Goal: Task Accomplishment & Management: Manage account settings

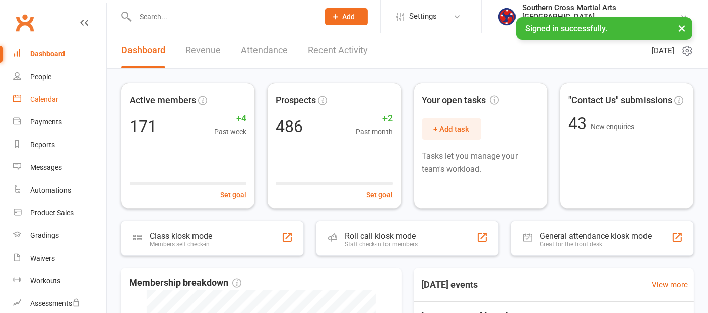
click at [56, 95] on div "Calendar" at bounding box center [44, 99] width 28 height 8
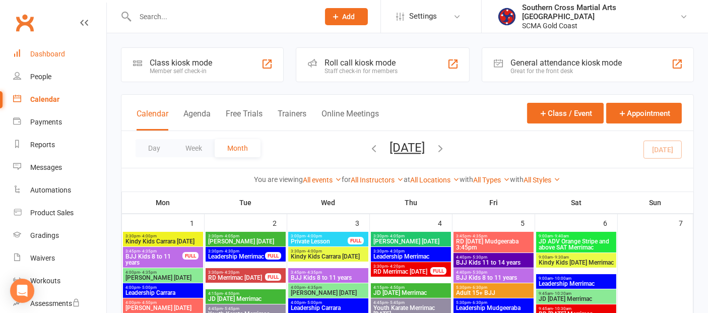
click at [54, 58] on link "Dashboard" at bounding box center [59, 54] width 93 height 23
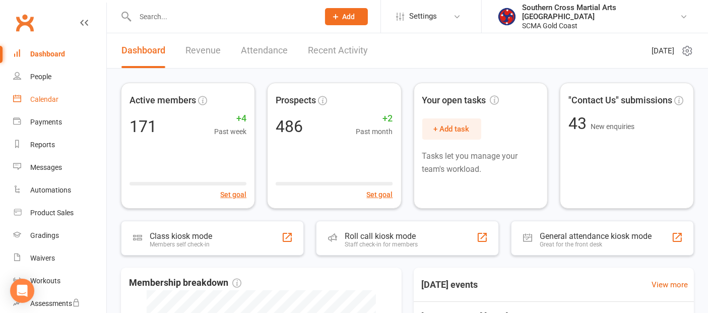
click at [50, 100] on div "Calendar" at bounding box center [44, 99] width 28 height 8
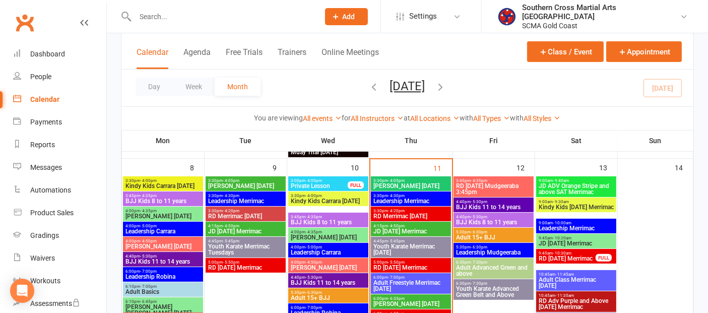
scroll to position [336, 0]
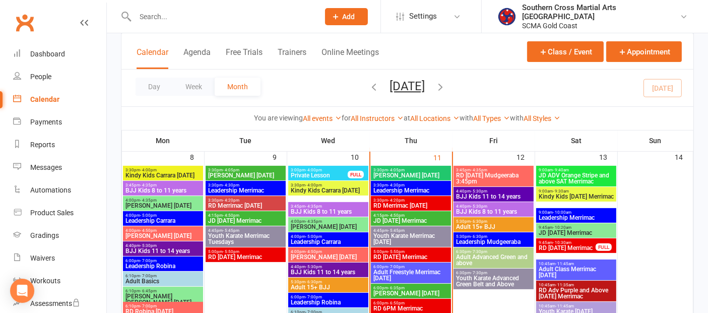
click at [409, 170] on span "3:30pm - 4:05pm" at bounding box center [411, 170] width 76 height 5
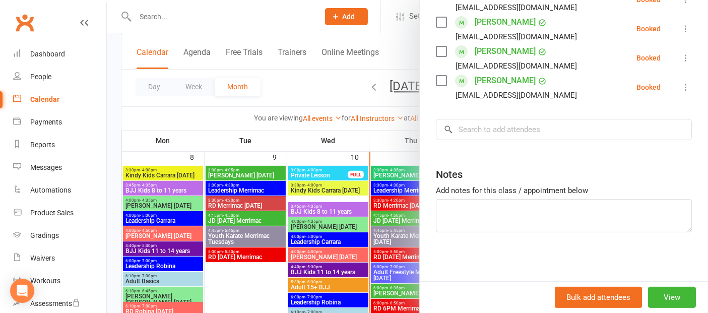
scroll to position [161, 0]
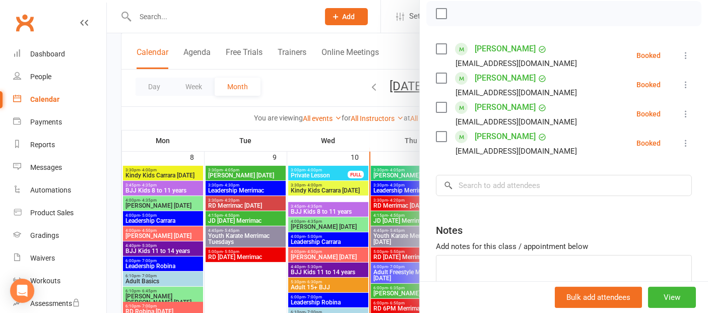
click at [270, 275] on div at bounding box center [407, 156] width 601 height 313
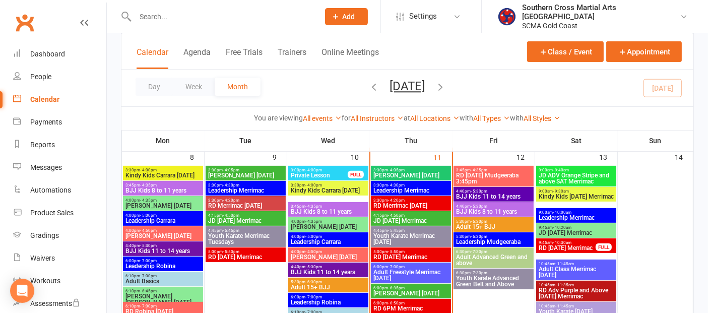
click at [399, 214] on span "- 4:50pm" at bounding box center [396, 215] width 17 height 5
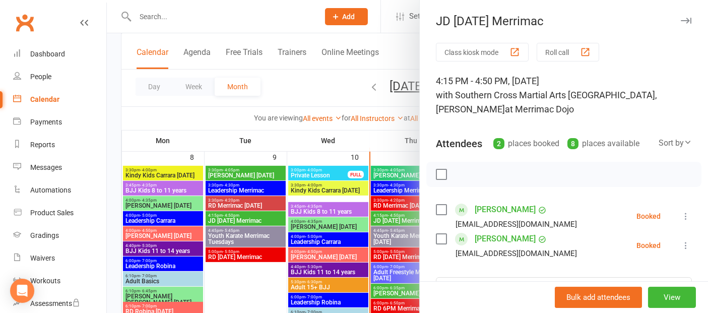
click at [237, 281] on div at bounding box center [407, 156] width 601 height 313
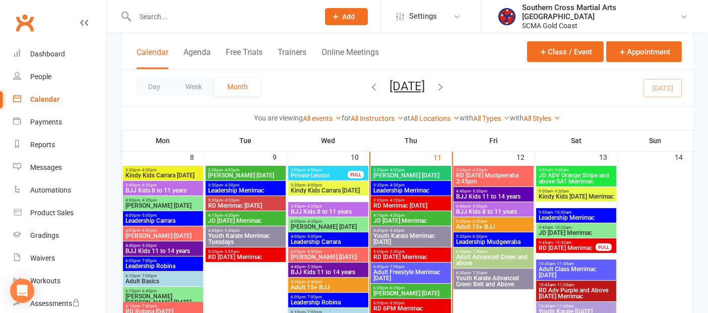
click at [395, 236] on span "Youth Karate Merrimac [DATE]" at bounding box center [411, 239] width 76 height 12
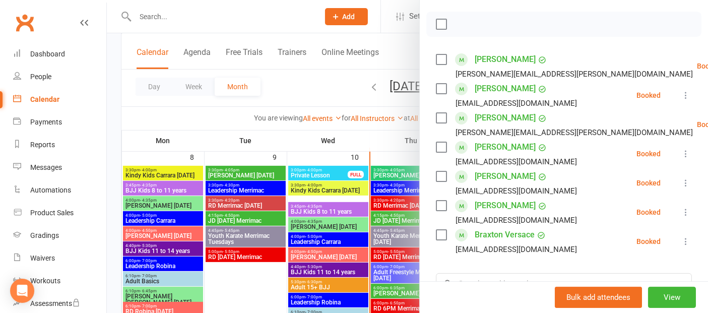
scroll to position [168, 0]
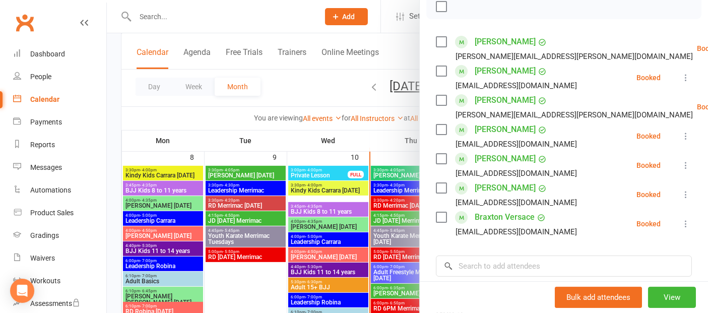
click at [276, 280] on div at bounding box center [407, 156] width 601 height 313
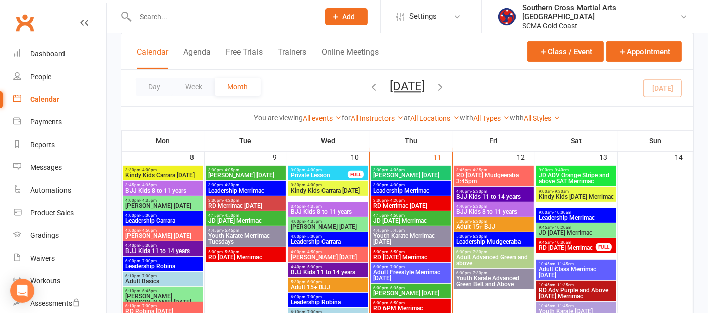
click at [423, 254] on span "RD [DATE] Merrimac" at bounding box center [411, 257] width 76 height 6
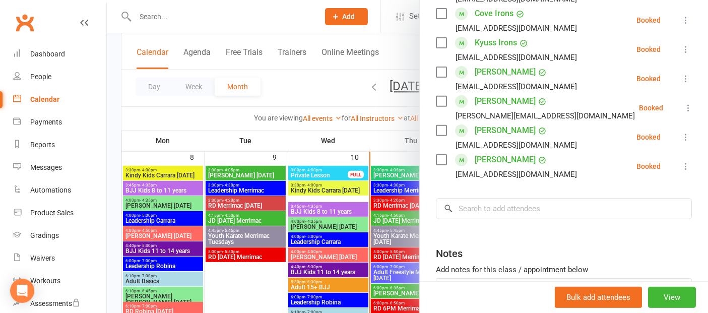
scroll to position [392, 0]
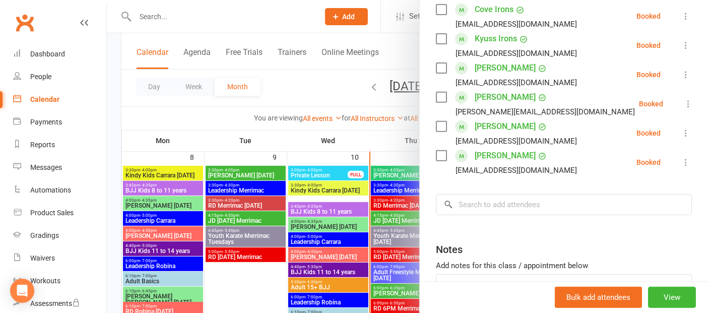
click at [255, 298] on div at bounding box center [407, 156] width 601 height 313
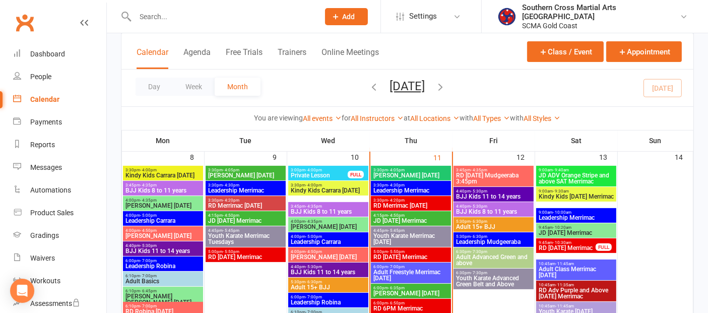
click at [406, 286] on span "6:00pm - 6:35pm" at bounding box center [411, 288] width 76 height 5
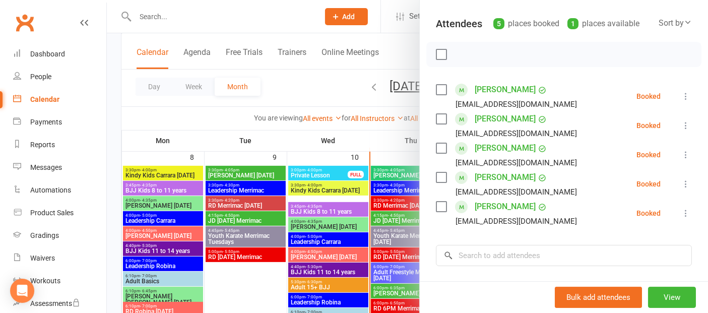
scroll to position [224, 0]
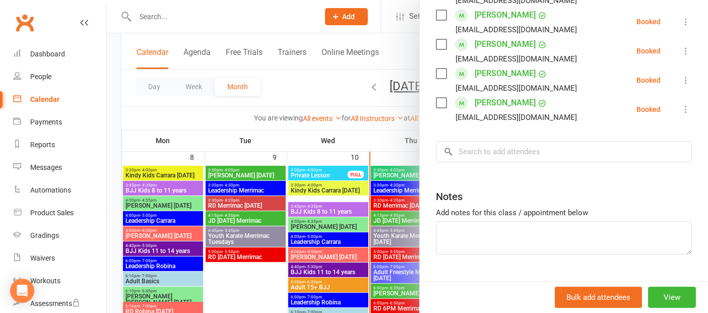
click at [401, 260] on div at bounding box center [407, 156] width 601 height 313
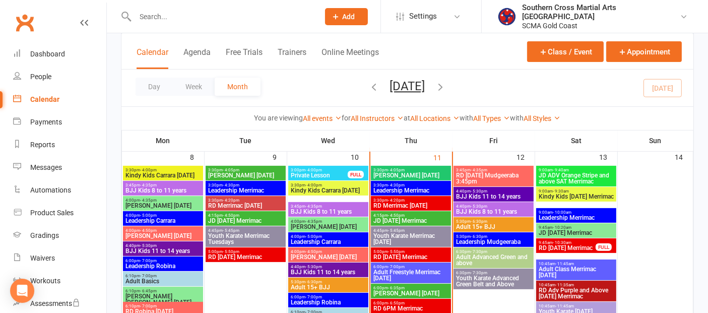
click at [401, 254] on span "RD [DATE] Merrimac" at bounding box center [411, 257] width 76 height 6
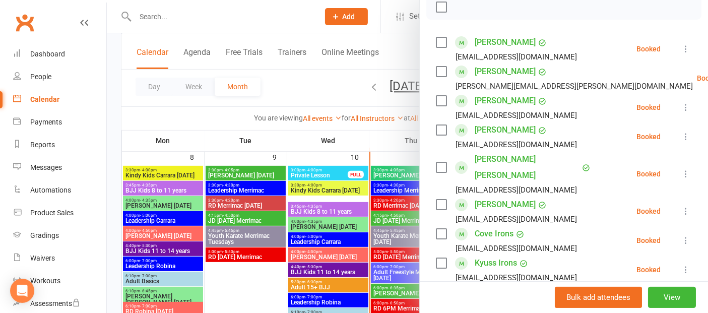
scroll to position [168, 0]
click at [681, 102] on icon at bounding box center [686, 107] width 10 height 10
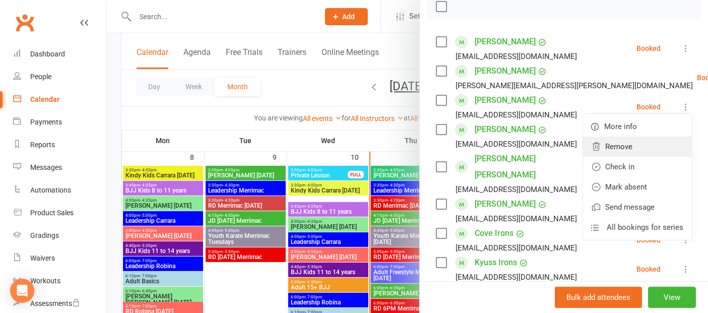
click at [619, 137] on link "Remove" at bounding box center [637, 147] width 108 height 20
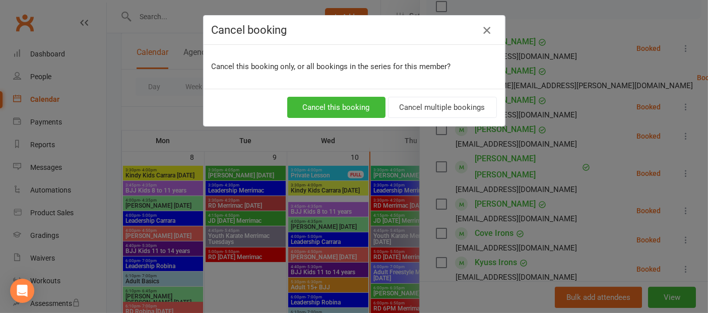
click at [481, 28] on icon "button" at bounding box center [487, 30] width 12 height 12
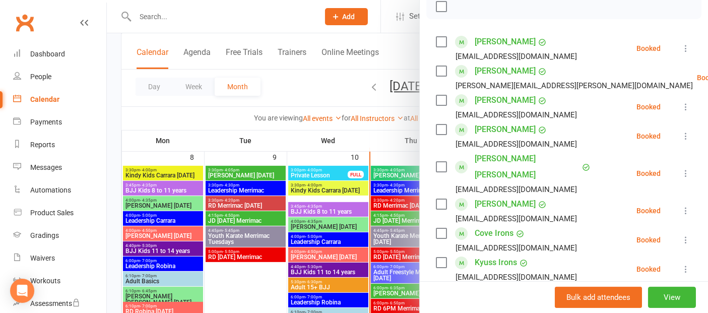
click at [252, 270] on div at bounding box center [407, 156] width 601 height 313
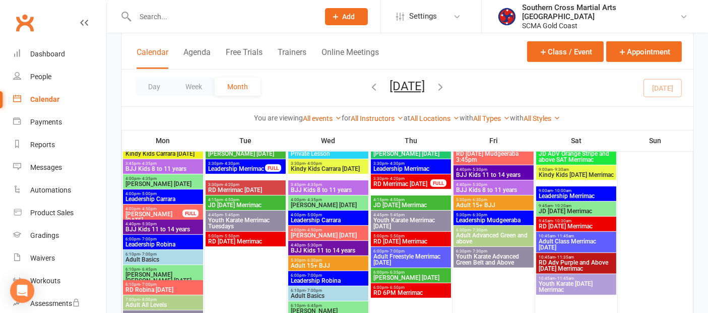
scroll to position [616, 0]
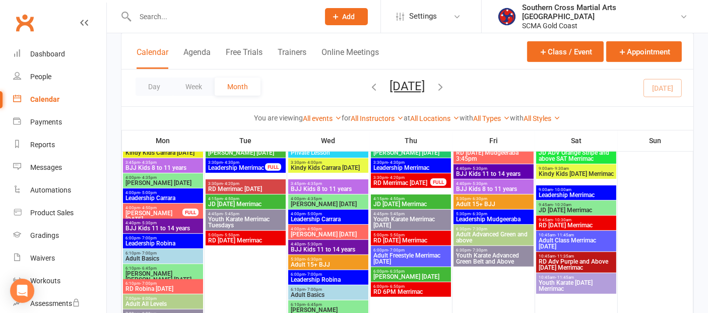
click at [144, 210] on span "[PERSON_NAME] [DATE]" at bounding box center [154, 216] width 58 height 12
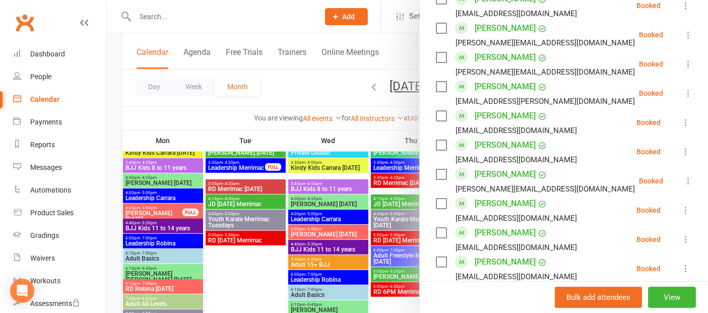
click at [159, 208] on div at bounding box center [407, 156] width 601 height 313
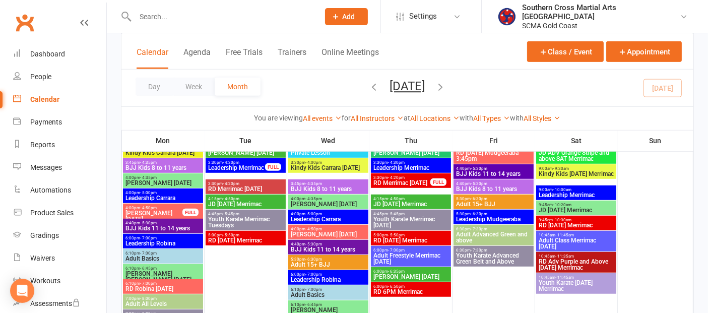
click at [159, 208] on span "4:00pm - 4:50pm" at bounding box center [154, 208] width 58 height 5
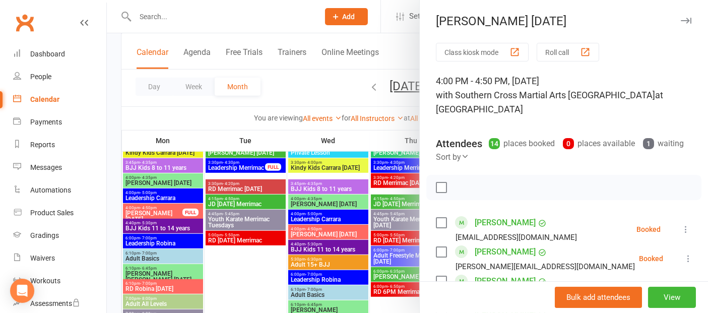
click at [271, 268] on div at bounding box center [407, 156] width 601 height 313
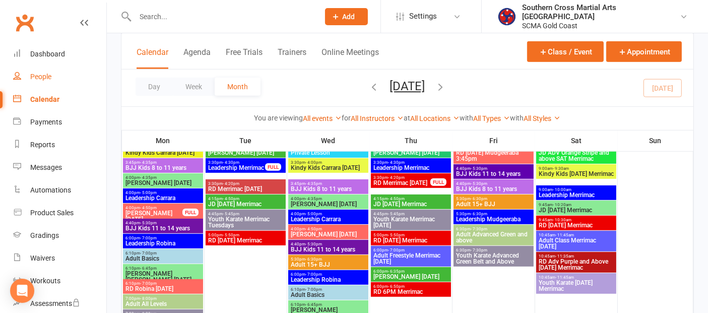
click at [36, 74] on div "People" at bounding box center [40, 77] width 21 height 8
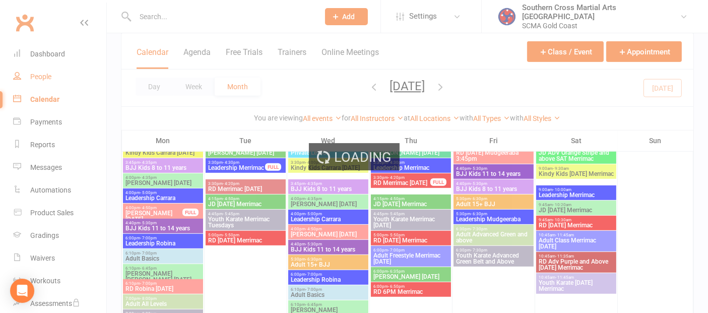
select select "100"
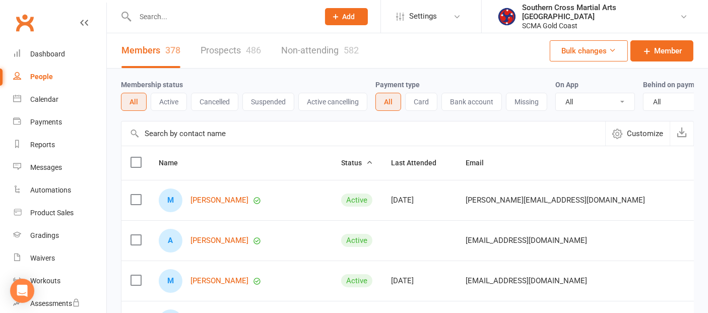
click at [255, 146] on input "text" at bounding box center [363, 133] width 484 height 24
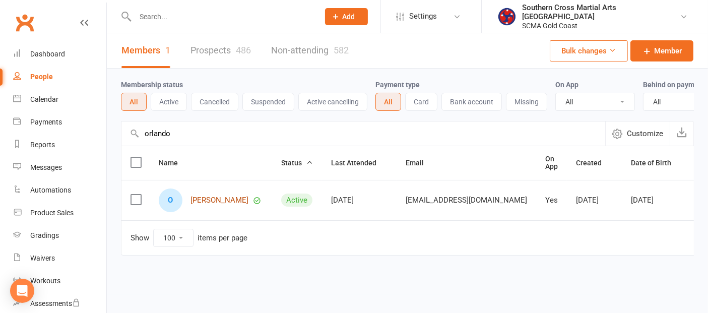
type input "orlando"
click at [233, 205] on link "[PERSON_NAME]" at bounding box center [220, 200] width 58 height 9
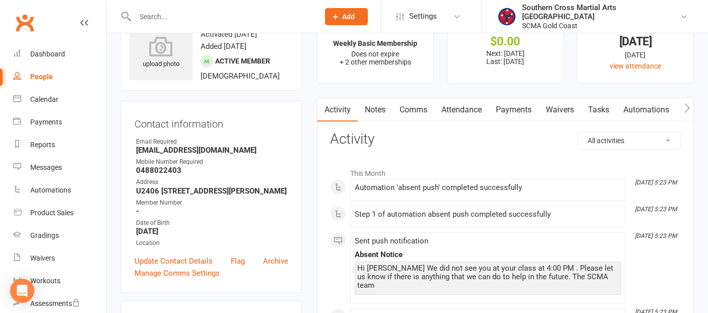
scroll to position [56, 0]
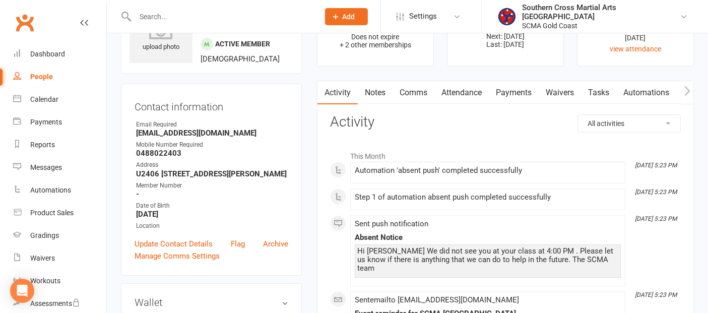
click at [475, 94] on link "Attendance" at bounding box center [462, 92] width 54 height 23
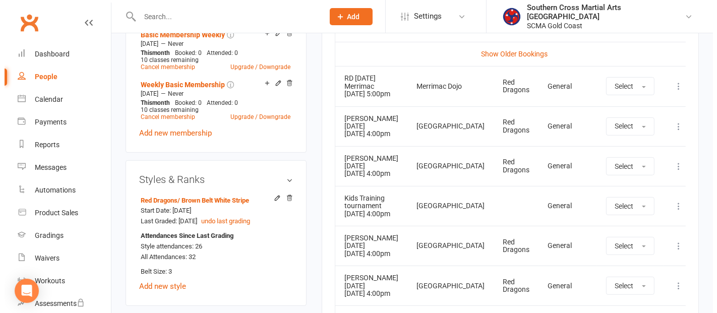
scroll to position [504, 0]
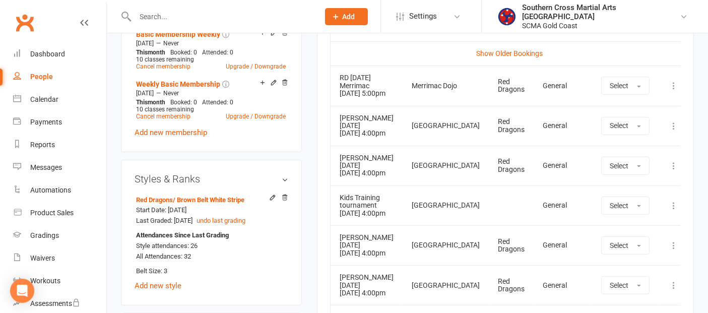
click at [669, 131] on icon at bounding box center [674, 126] width 10 height 10
click at [590, 196] on link "Remove booking" at bounding box center [630, 186] width 100 height 20
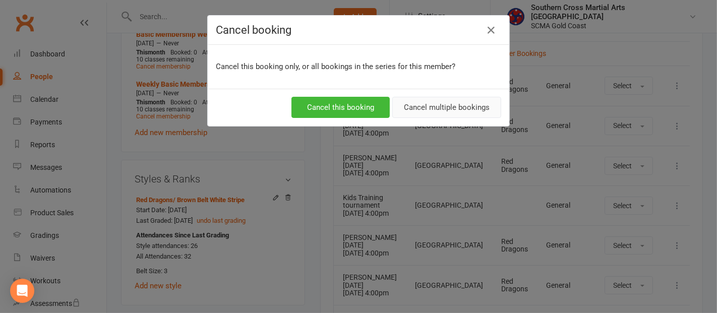
click at [474, 109] on button "Cancel multiple bookings" at bounding box center [446, 107] width 109 height 21
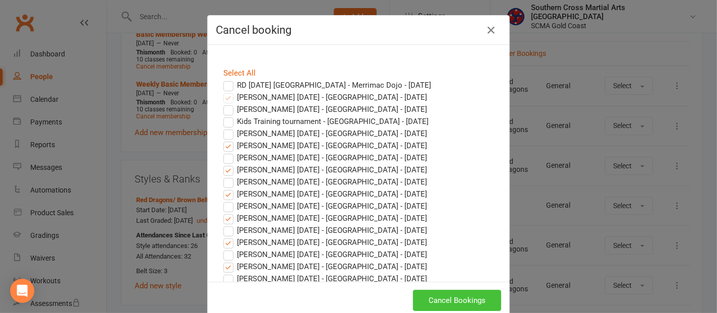
click at [451, 296] on button "Cancel Bookings" at bounding box center [457, 300] width 88 height 21
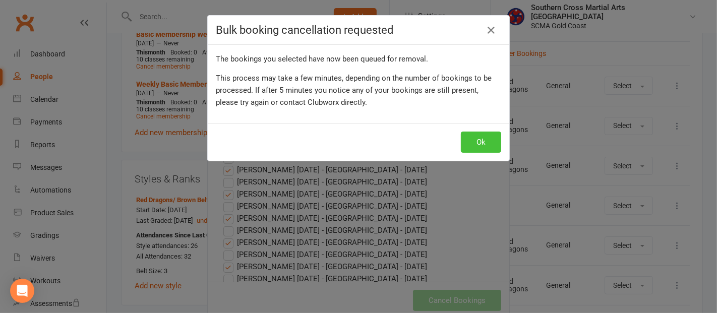
click at [473, 142] on button "Ok" at bounding box center [481, 142] width 40 height 21
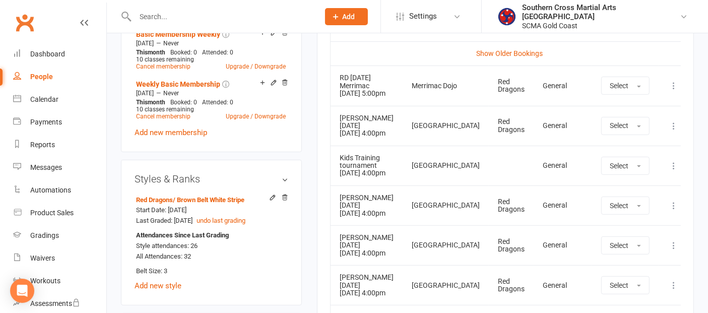
click at [669, 131] on icon at bounding box center [674, 126] width 10 height 10
click at [603, 196] on link "Remove booking" at bounding box center [630, 186] width 100 height 20
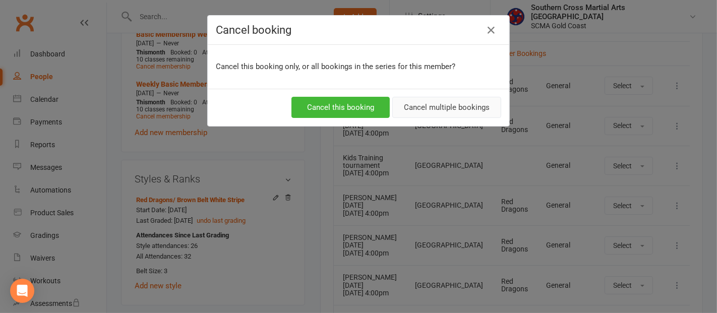
click at [423, 105] on button "Cancel multiple bookings" at bounding box center [446, 107] width 109 height 21
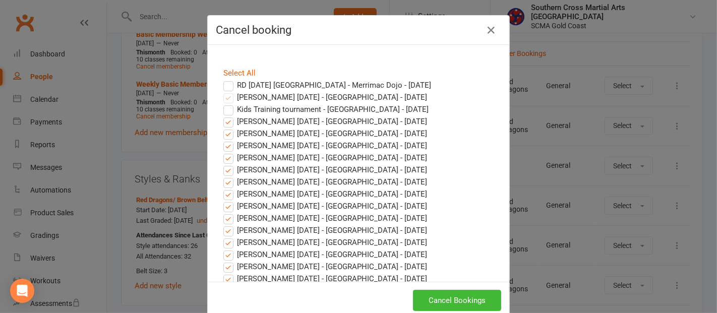
click at [223, 108] on label "Kids Training tournament - [GEOGRAPHIC_DATA] - [DATE]" at bounding box center [325, 109] width 205 height 12
click at [222, 103] on input "Kids Training tournament - [GEOGRAPHIC_DATA] - [DATE]" at bounding box center [219, 103] width 7 height 0
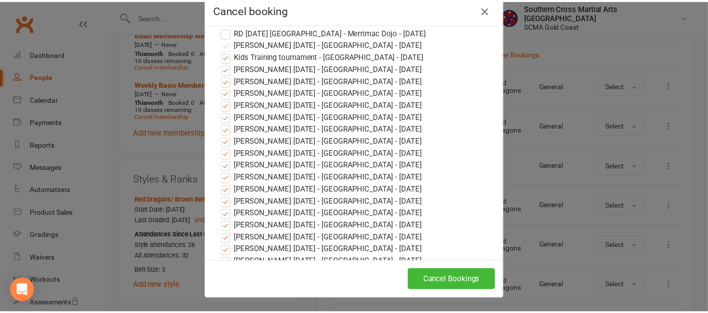
scroll to position [0, 0]
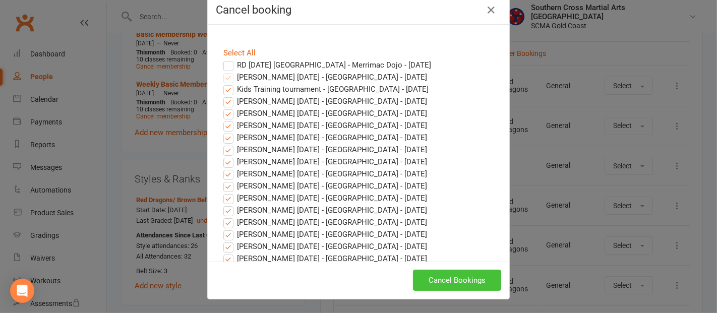
click at [433, 272] on button "Cancel Bookings" at bounding box center [457, 280] width 88 height 21
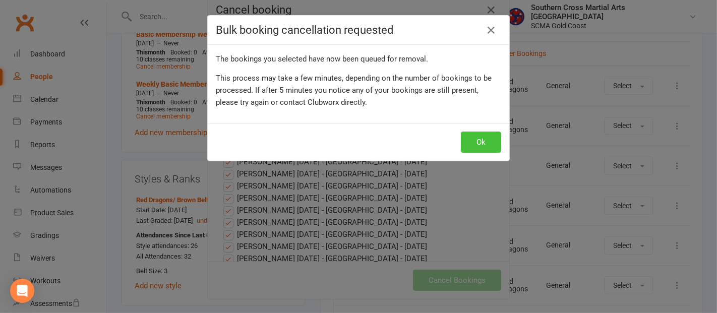
click at [475, 136] on button "Ok" at bounding box center [481, 142] width 40 height 21
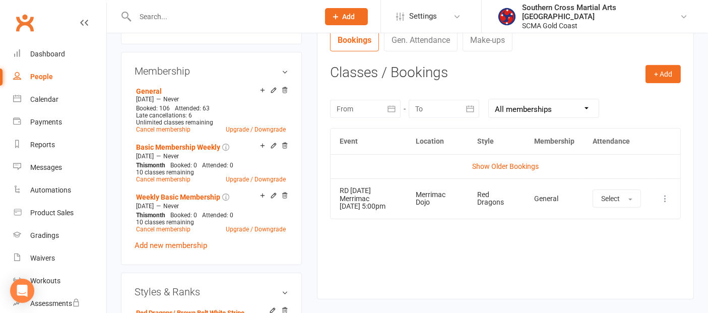
scroll to position [392, 0]
click at [59, 101] on link "Calendar" at bounding box center [59, 99] width 93 height 23
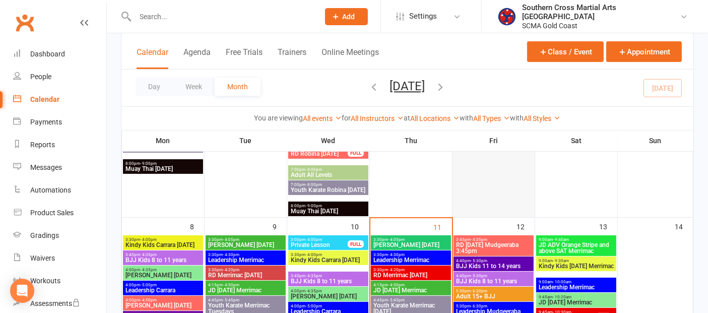
scroll to position [392, 0]
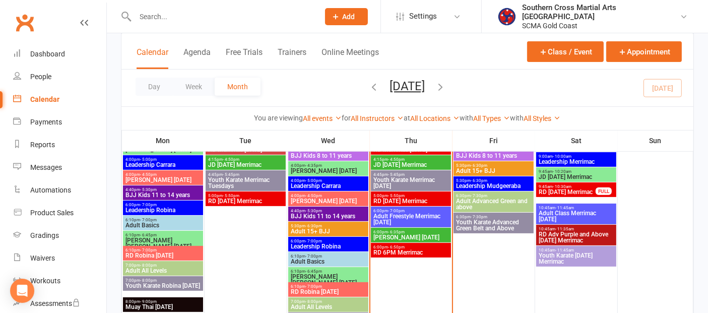
click at [341, 198] on span "[PERSON_NAME] [DATE]" at bounding box center [328, 201] width 76 height 6
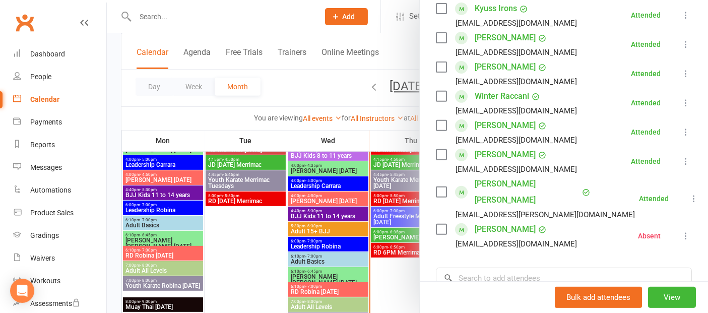
click at [262, 257] on div at bounding box center [407, 156] width 601 height 313
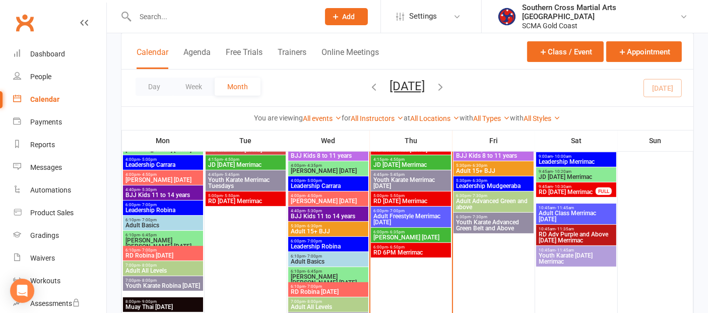
click at [569, 195] on span "RD [DATE] Merrimac" at bounding box center [567, 192] width 58 height 6
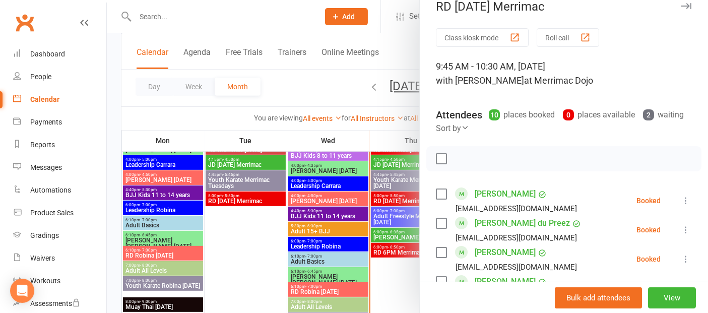
scroll to position [0, 0]
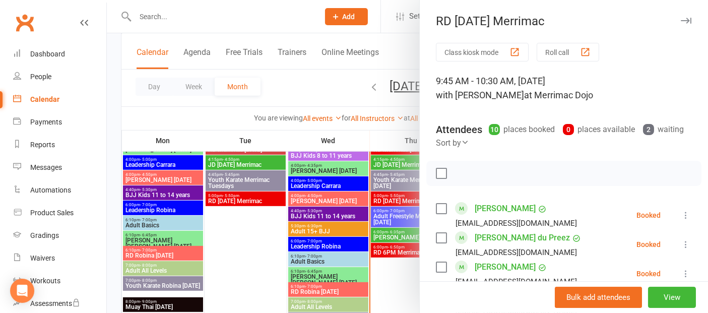
click at [259, 251] on div at bounding box center [407, 156] width 601 height 313
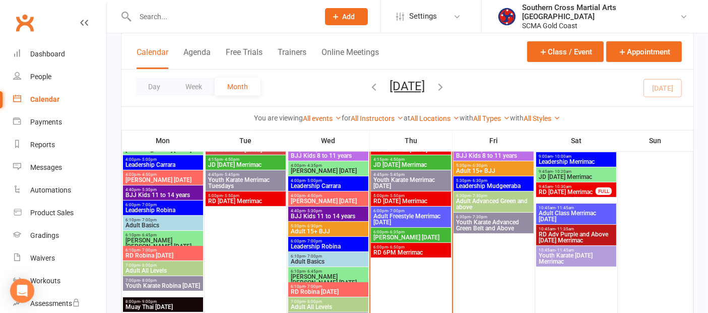
scroll to position [336, 0]
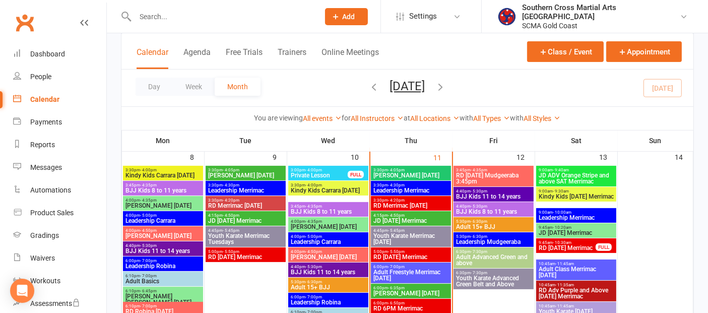
click at [497, 180] on span "RD [DATE] Mudgeeraba 3:45pm" at bounding box center [494, 178] width 76 height 12
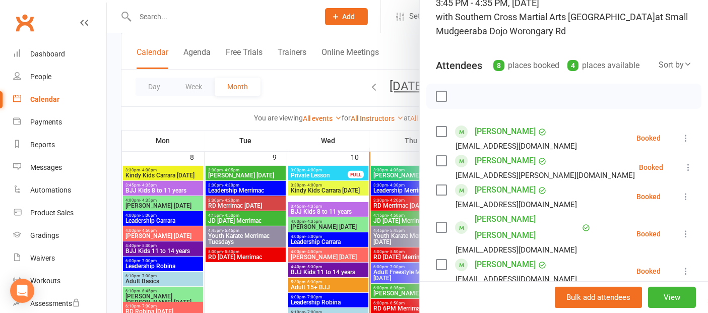
scroll to position [168, 0]
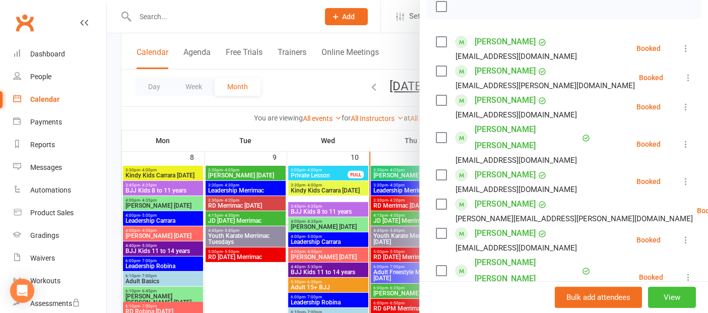
click at [660, 292] on button "View" at bounding box center [672, 297] width 48 height 21
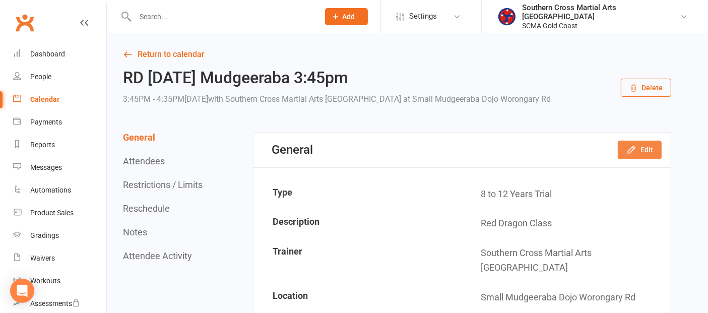
click at [637, 149] on icon "button" at bounding box center [632, 150] width 10 height 10
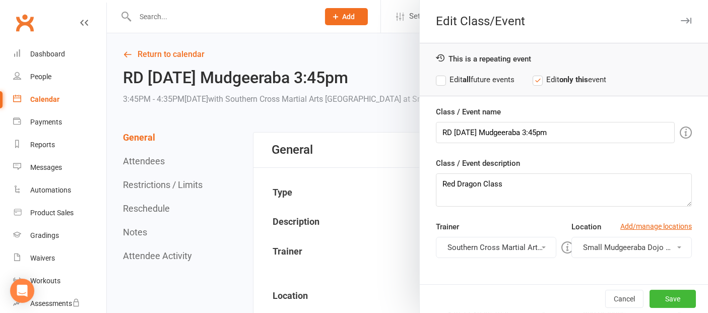
click at [438, 80] on label "Edit all future events" at bounding box center [475, 80] width 79 height 12
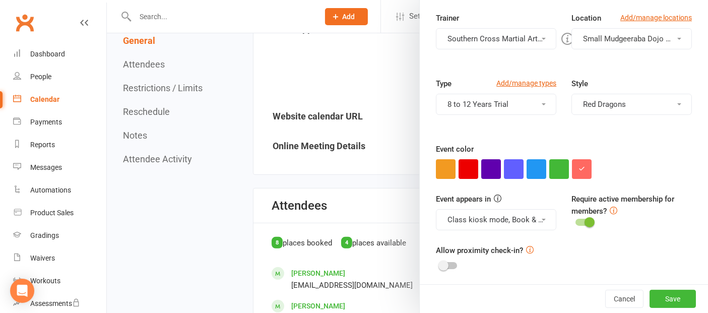
scroll to position [392, 0]
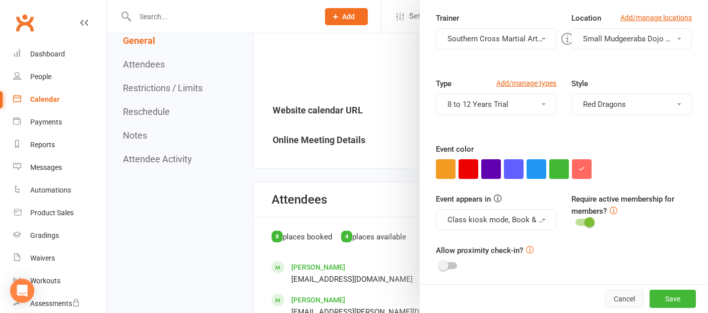
click at [610, 294] on button "Cancel" at bounding box center [624, 299] width 38 height 18
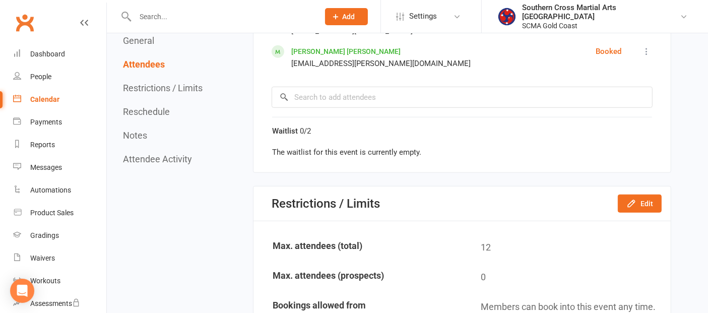
scroll to position [840, 0]
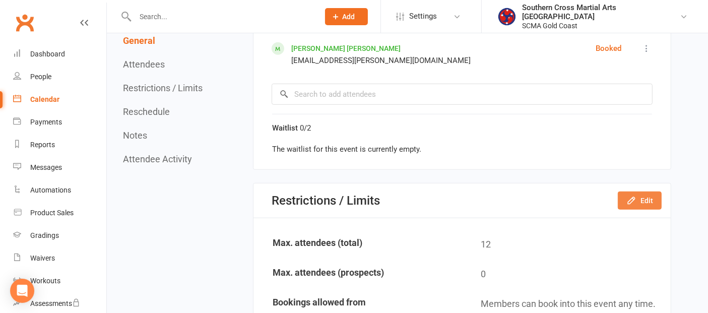
click at [638, 192] on button "Edit" at bounding box center [640, 201] width 44 height 18
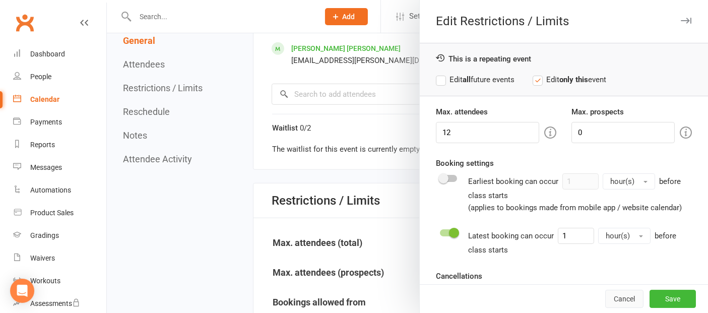
click at [614, 299] on button "Cancel" at bounding box center [624, 299] width 38 height 18
click at [405, 152] on div at bounding box center [407, 156] width 601 height 313
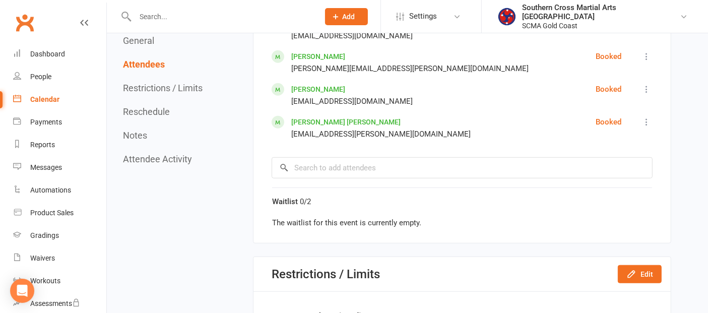
scroll to position [784, 0]
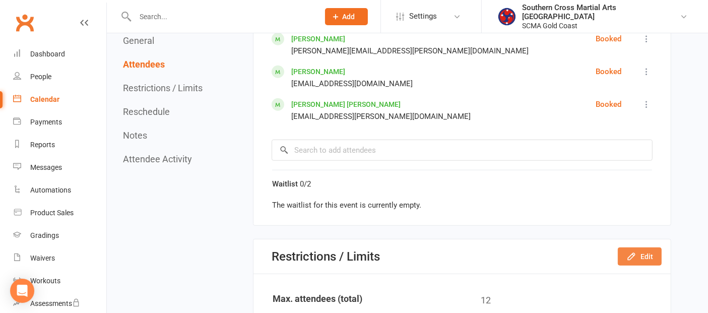
click at [627, 248] on button "Edit" at bounding box center [640, 257] width 44 height 18
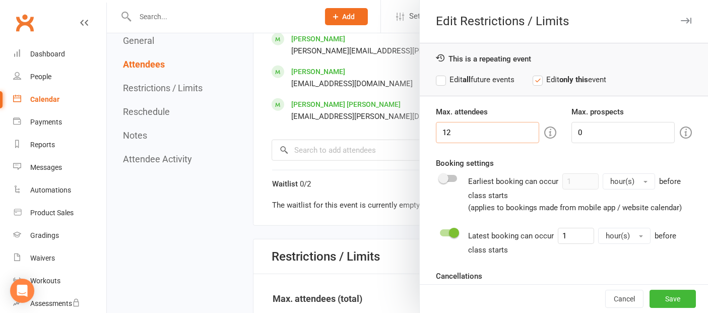
click at [493, 134] on input "12" at bounding box center [487, 132] width 103 height 21
type input "10"
click at [436, 76] on label "Edit all future events" at bounding box center [475, 80] width 79 height 12
click at [651, 297] on button "Save" at bounding box center [673, 299] width 46 height 18
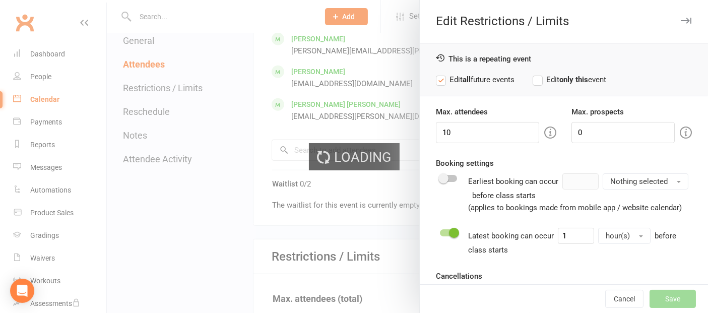
type input "0"
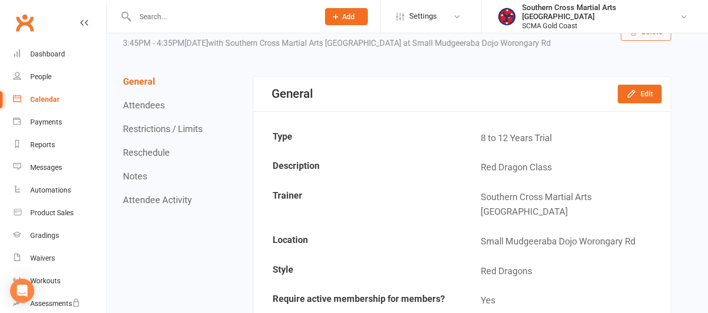
scroll to position [0, 0]
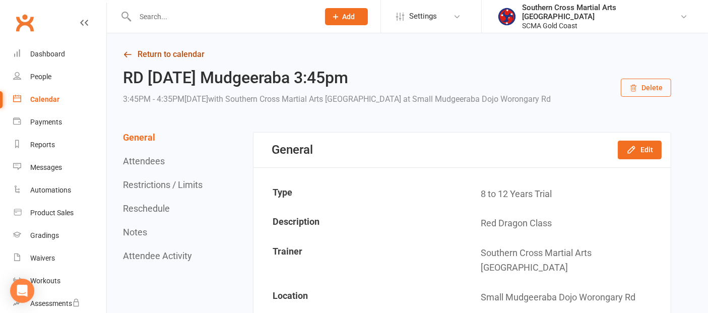
click at [140, 56] on link "Return to calendar" at bounding box center [397, 54] width 548 height 14
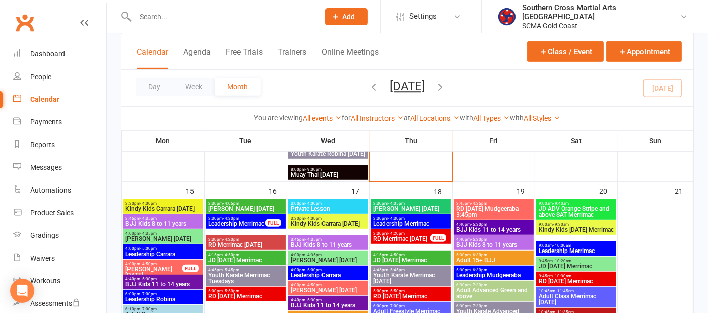
scroll to position [336, 0]
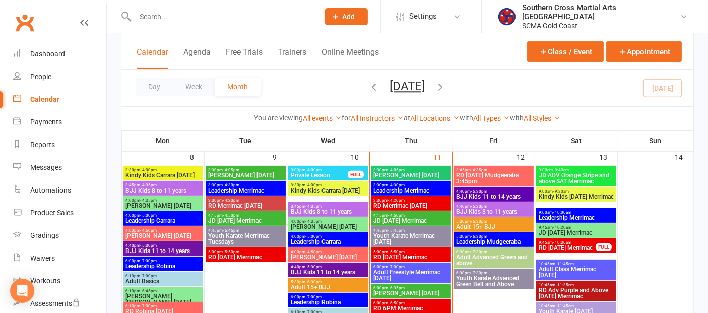
click at [413, 208] on span "RD Merrimac [DATE]" at bounding box center [411, 206] width 76 height 6
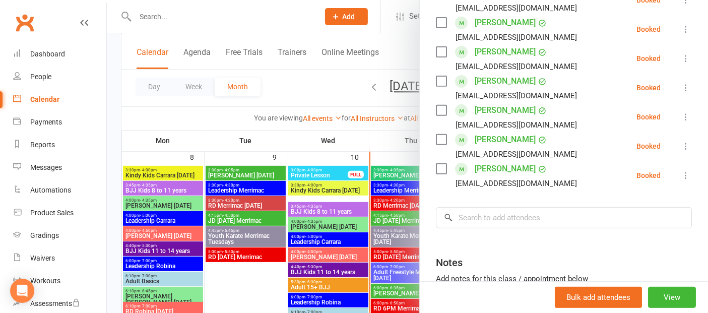
scroll to position [392, 0]
click at [384, 253] on div at bounding box center [407, 156] width 601 height 313
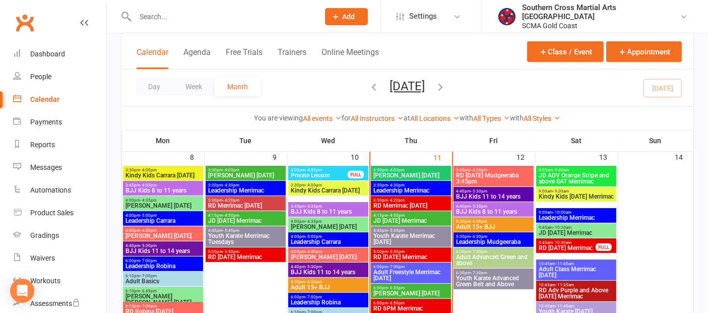
click at [384, 254] on span "RD [DATE] Merrimac" at bounding box center [411, 257] width 76 height 6
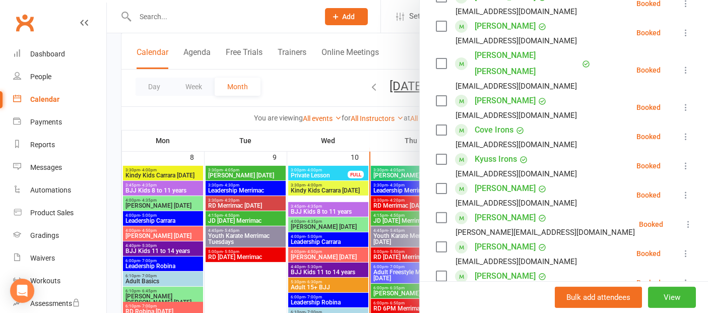
scroll to position [280, 0]
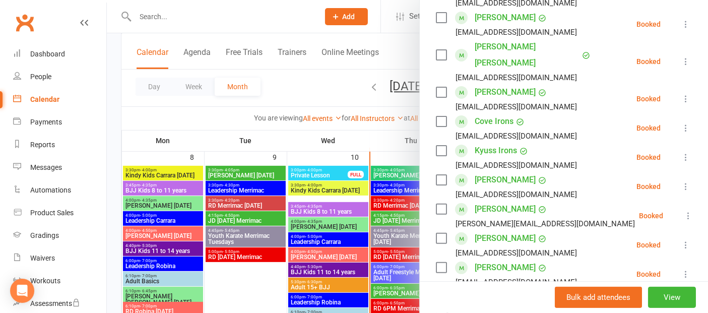
click at [263, 286] on div at bounding box center [407, 156] width 601 height 313
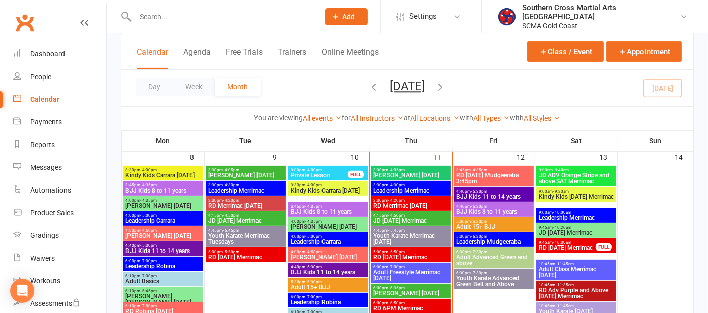
click at [403, 301] on span "- 6:50pm" at bounding box center [396, 303] width 17 height 5
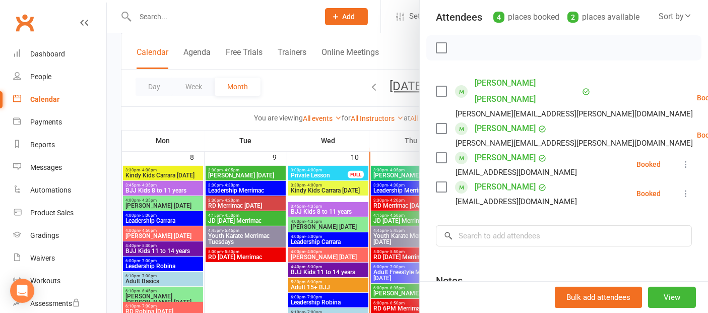
scroll to position [56, 0]
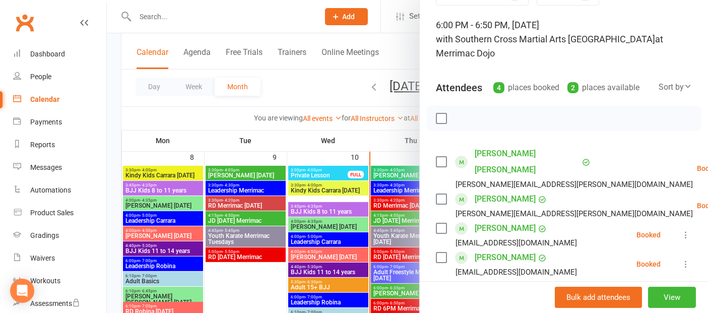
click at [253, 284] on div at bounding box center [407, 156] width 601 height 313
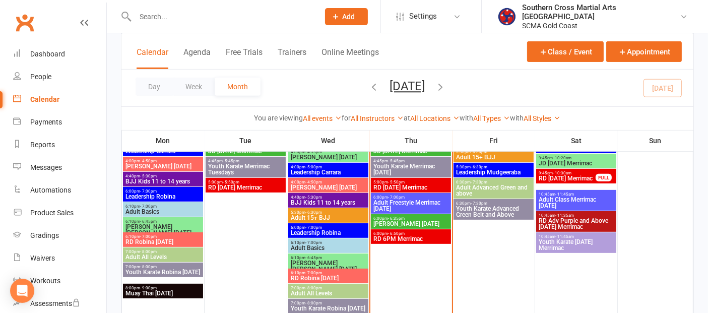
scroll to position [336, 0]
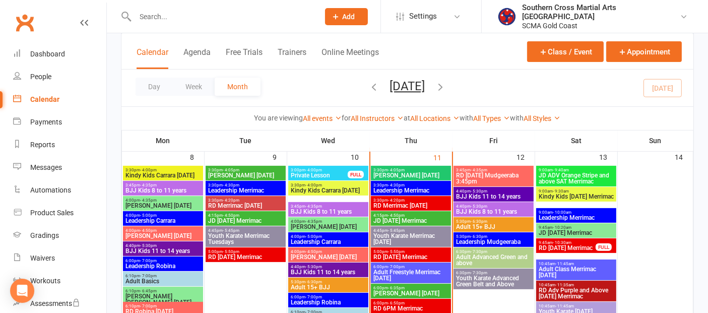
click at [410, 290] on span "[PERSON_NAME] [DATE]" at bounding box center [411, 293] width 76 height 6
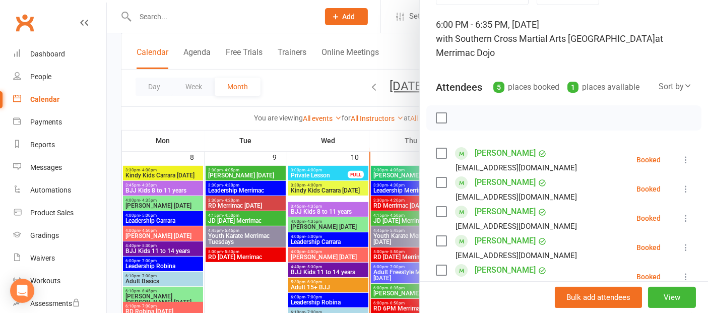
scroll to position [112, 0]
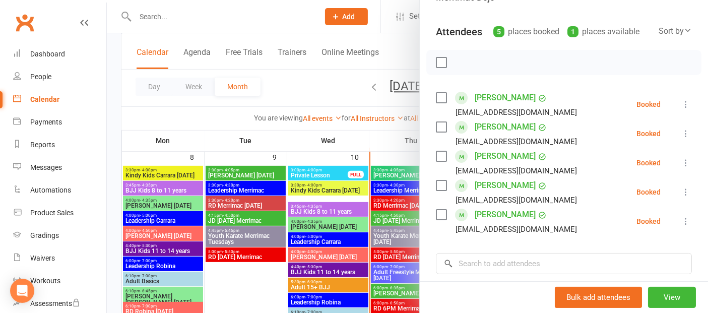
click at [392, 254] on div at bounding box center [407, 156] width 601 height 313
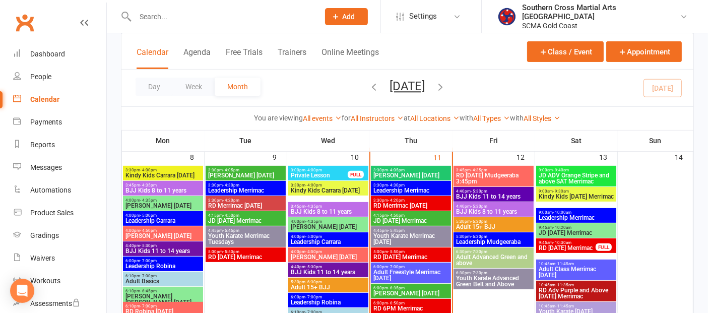
click at [393, 301] on span "- 6:50pm" at bounding box center [396, 303] width 17 height 5
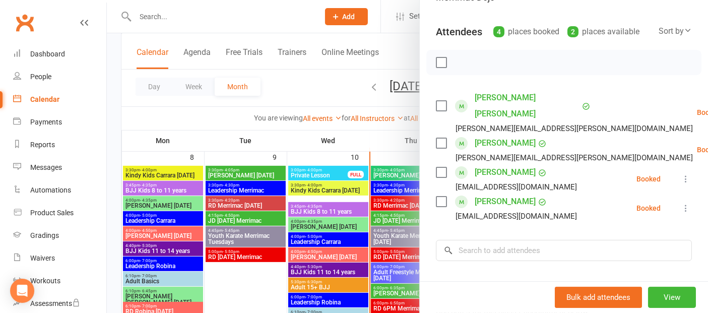
click at [399, 287] on div at bounding box center [407, 156] width 601 height 313
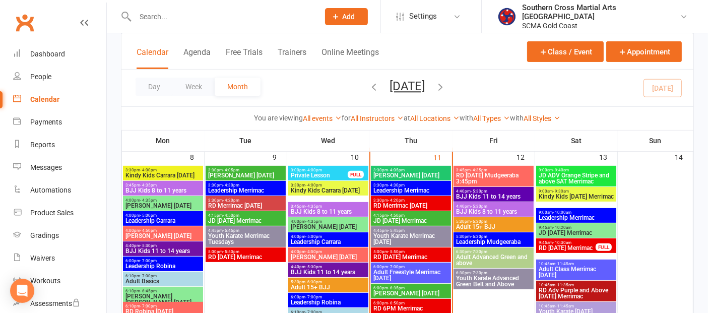
click at [399, 287] on span "- 6:35pm" at bounding box center [396, 288] width 17 height 5
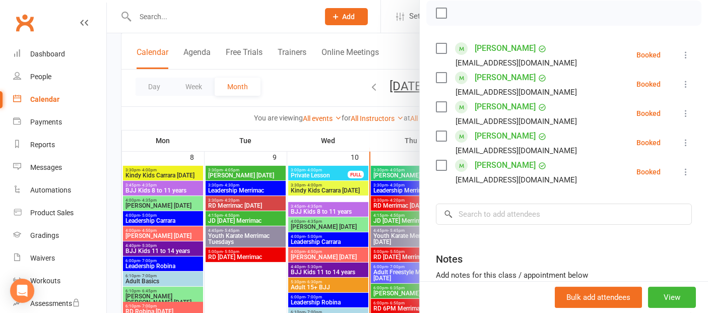
scroll to position [168, 0]
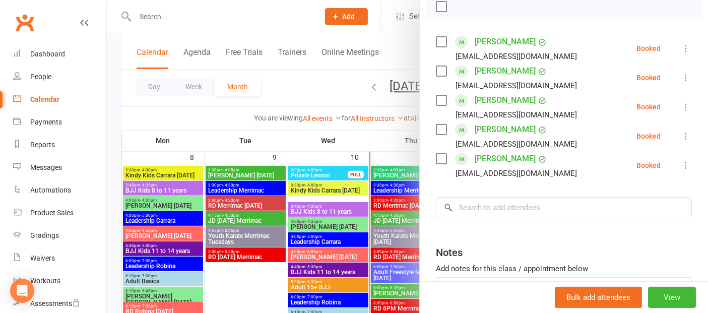
click at [268, 284] on div at bounding box center [407, 156] width 601 height 313
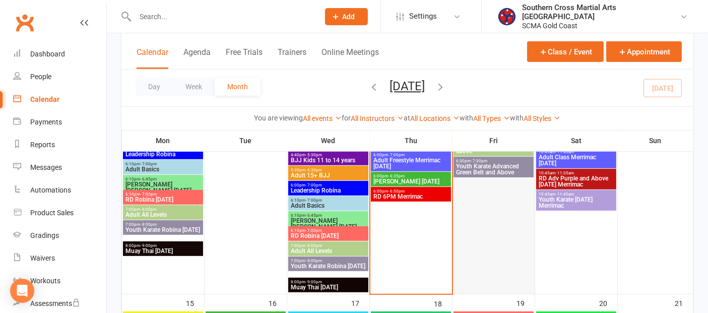
scroll to position [280, 0]
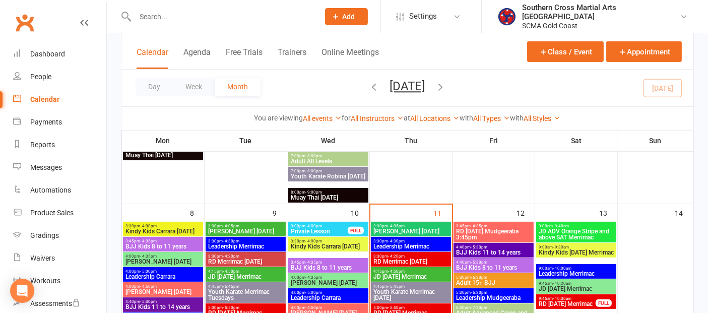
click at [487, 265] on span "BJJ Kids 8 to 11 years" at bounding box center [494, 268] width 76 height 6
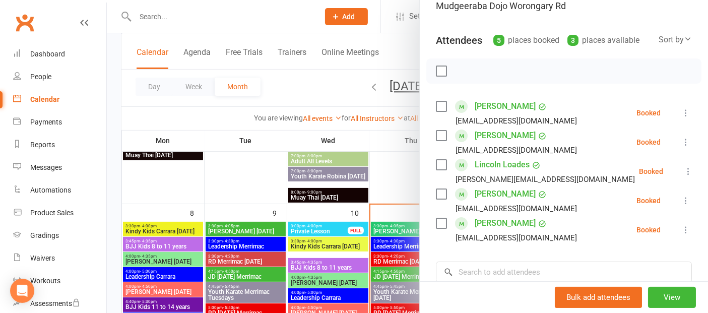
scroll to position [112, 0]
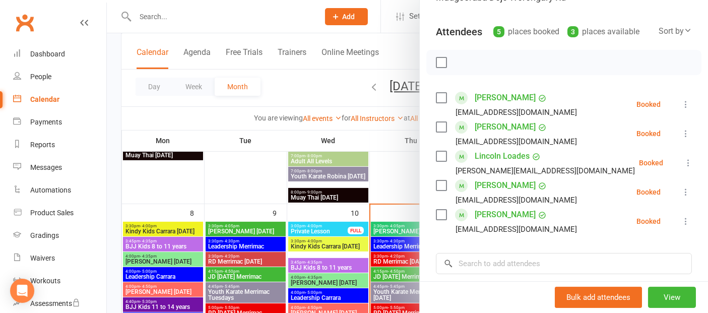
click at [505, 98] on link "[PERSON_NAME]" at bounding box center [505, 98] width 61 height 16
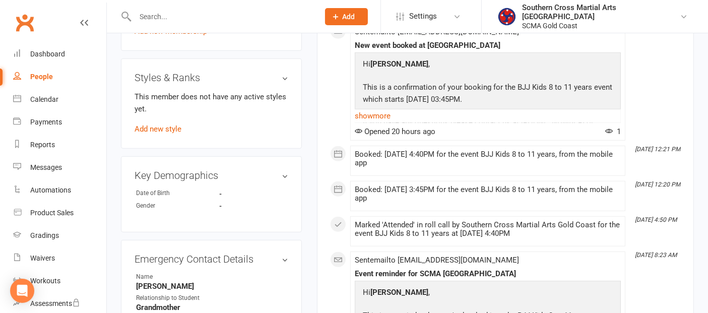
scroll to position [336, 0]
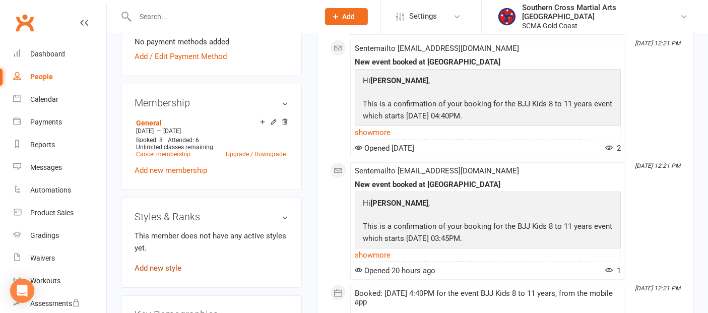
click at [171, 264] on link "Add new style" at bounding box center [158, 268] width 47 height 9
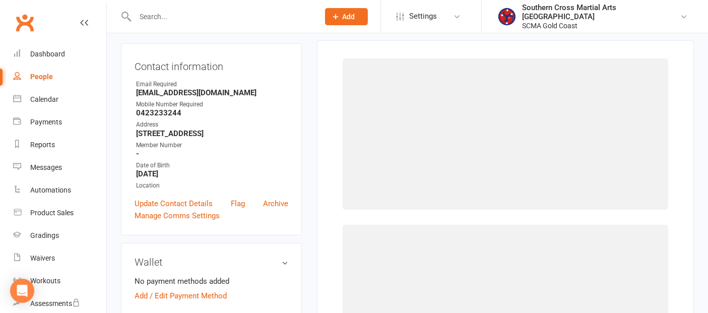
scroll to position [86, 0]
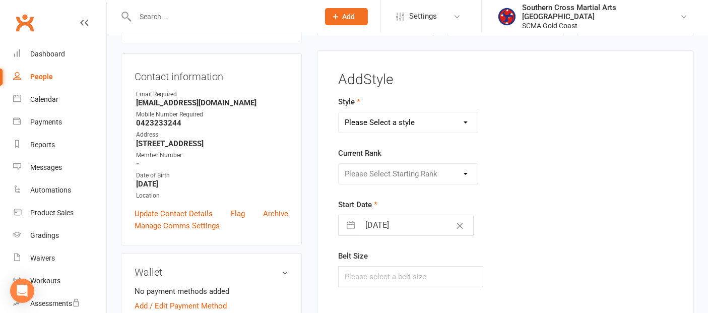
click at [416, 125] on select "Please Select a style BJJ GKK Karate Instructors/Leadership Junior Dragons KEF …" at bounding box center [408, 122] width 139 height 20
select select "3364"
click at [339, 112] on select "Please Select a style BJJ GKK Karate Instructors/Leadership Junior Dragons KEF …" at bounding box center [408, 122] width 139 height 20
click at [420, 162] on div "Current Rank Please Select Starting Rank White Belt White Black Stripe Half Gre…" at bounding box center [447, 165] width 218 height 37
click at [420, 172] on select "Please Select Starting Rank White Belt White Black Stripe Half Grey/White Belt …" at bounding box center [408, 174] width 139 height 20
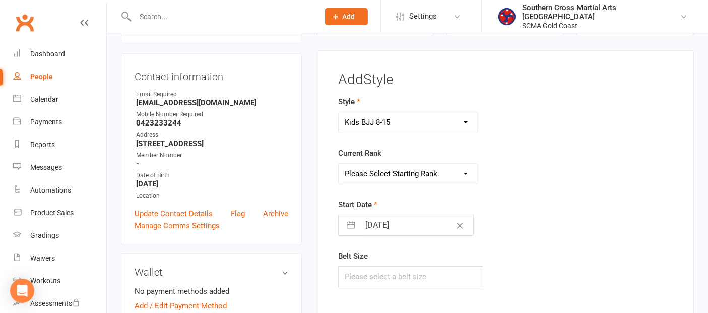
select select "39461"
click at [339, 164] on select "Please Select Starting Rank White Belt White Black Stripe Half Grey/White Belt …" at bounding box center [408, 174] width 139 height 20
click at [403, 274] on input "text" at bounding box center [410, 276] width 145 height 21
type input "M4"
click at [555, 221] on div "Start Date [DATE] Navigate forward to interact with the calendar and select a d…" at bounding box center [447, 217] width 218 height 37
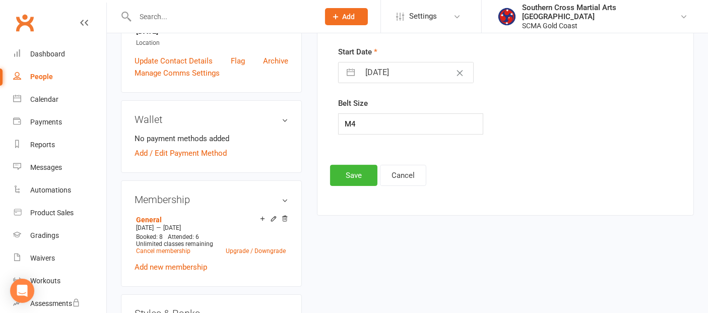
scroll to position [254, 0]
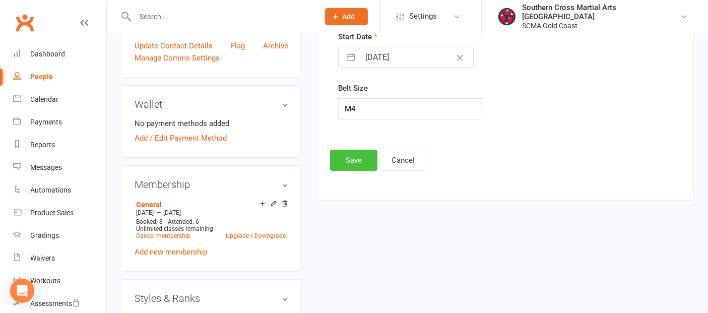
click at [354, 156] on button "Save" at bounding box center [353, 160] width 47 height 21
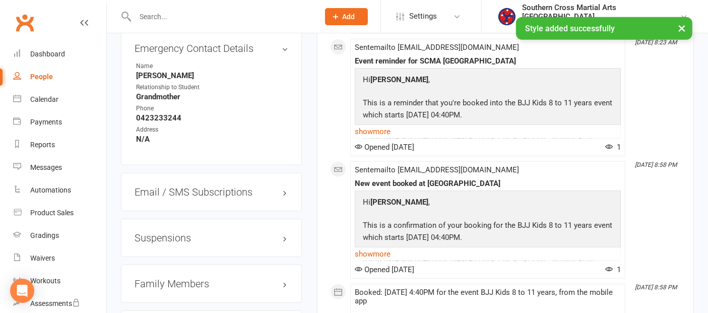
scroll to position [758, 0]
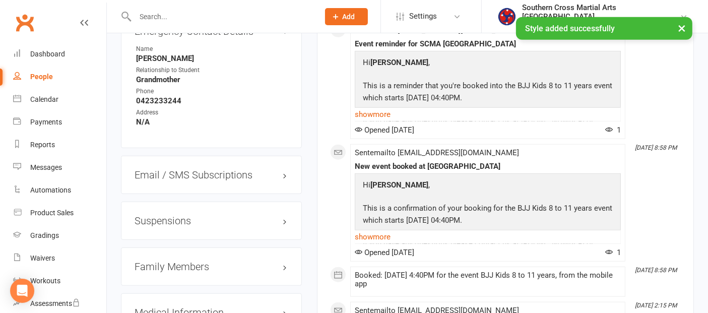
click at [201, 261] on h3 "Family Members" at bounding box center [212, 266] width 154 height 11
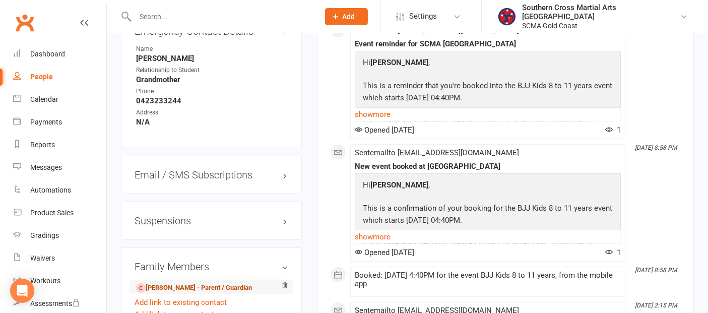
click at [190, 283] on link "[PERSON_NAME] - Parent / Guardian" at bounding box center [194, 288] width 116 height 11
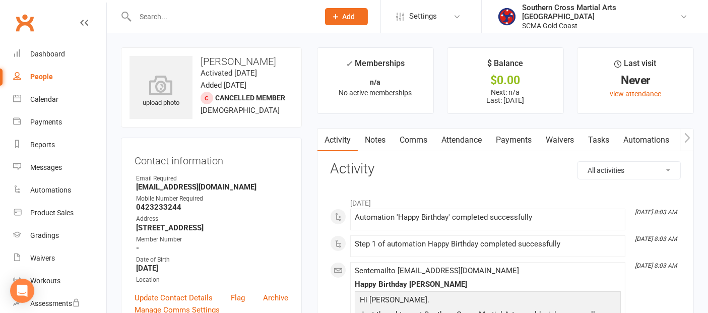
click at [562, 140] on link "Waivers" at bounding box center [560, 140] width 42 height 23
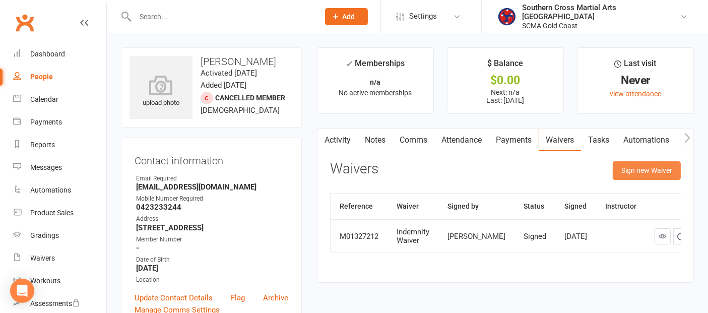
click at [619, 164] on button "Sign new Waiver" at bounding box center [647, 170] width 68 height 18
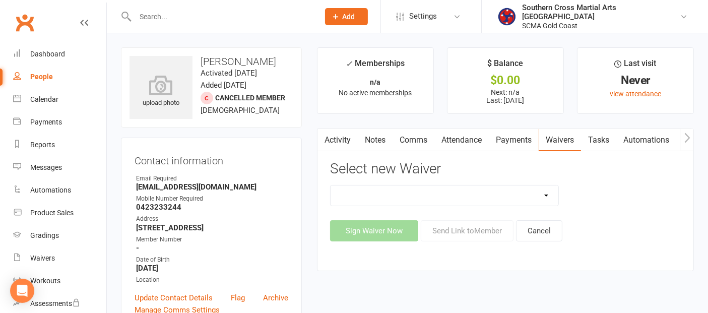
click at [498, 191] on select "Adult Event Waiver Adult Membership Agreement Adult Membership Level Change BJJ…" at bounding box center [445, 196] width 228 height 20
select select "13265"
click at [331, 186] on select "Adult Event Waiver Adult Membership Agreement Adult Membership Level Change BJJ…" at bounding box center [445, 196] width 228 height 20
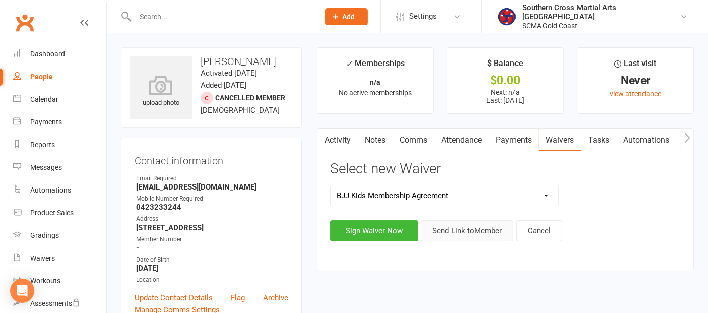
click at [477, 231] on button "Send Link to Member" at bounding box center [467, 230] width 93 height 21
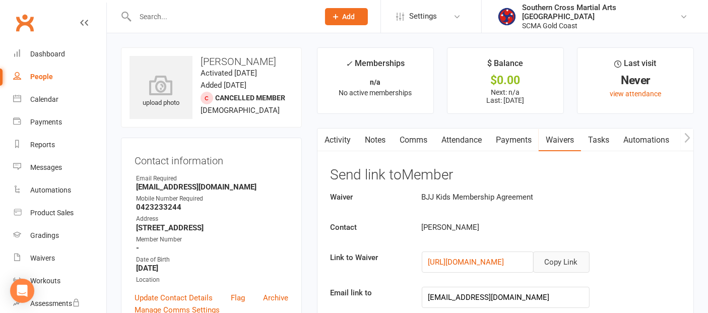
click at [551, 256] on button "Copy Link" at bounding box center [561, 262] width 56 height 21
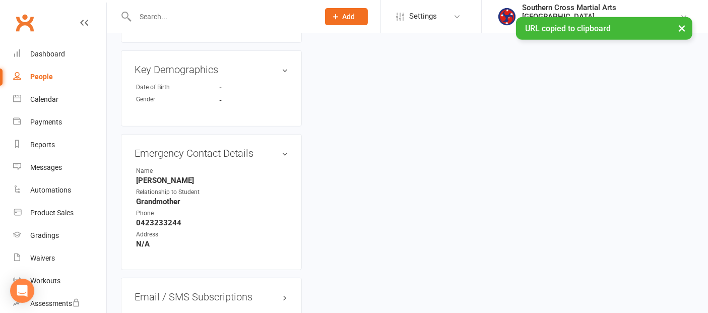
scroll to position [672, 0]
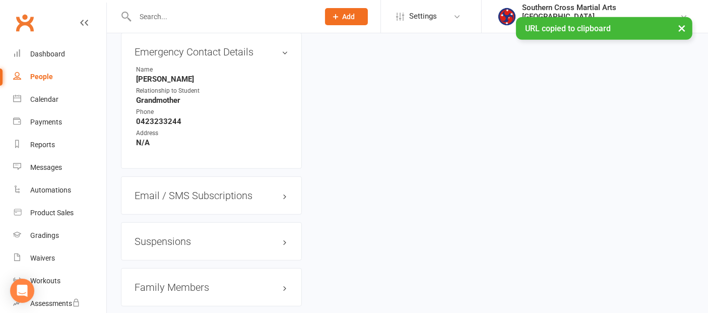
click at [166, 274] on div "Family Members" at bounding box center [211, 287] width 181 height 38
click at [171, 282] on h3 "Family Members" at bounding box center [212, 287] width 154 height 11
click at [183, 303] on link "[PERSON_NAME] - Child" at bounding box center [176, 308] width 80 height 11
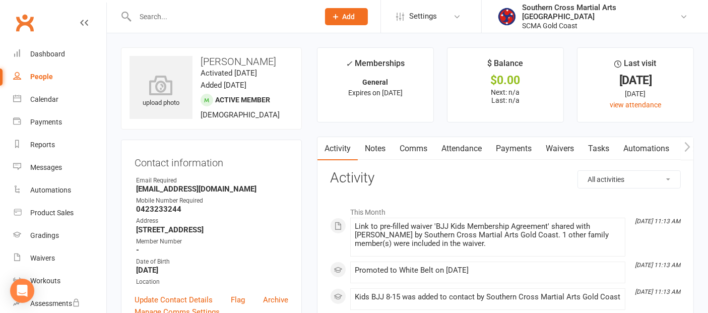
click at [410, 144] on link "Comms" at bounding box center [414, 148] width 42 height 23
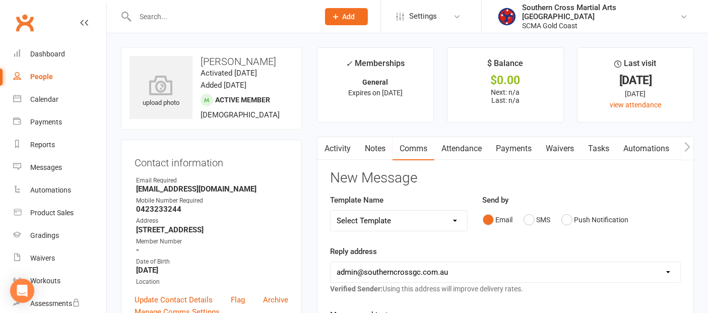
click at [420, 224] on select "Select Template [Email] 11 reasons [Email] 18 Bday [Email] 1 Week no training […" at bounding box center [399, 221] width 137 height 20
select select "50"
click at [331, 211] on select "Select Template [Email] 11 reasons [Email] 18 Bday [Email] 1 Week no training […" at bounding box center [399, 221] width 137 height 20
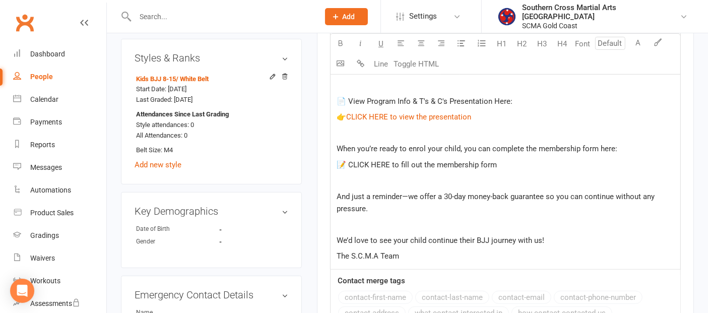
scroll to position [504, 0]
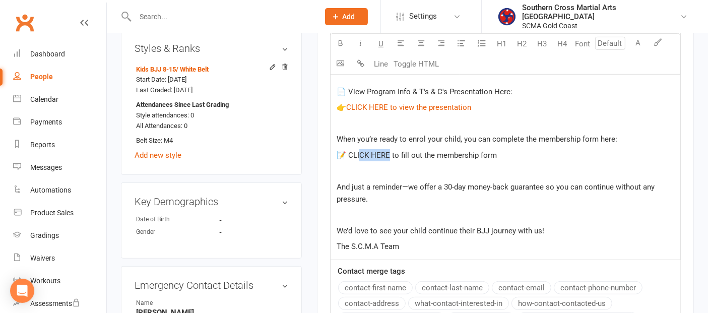
drag, startPoint x: 390, startPoint y: 138, endPoint x: 359, endPoint y: 142, distance: 31.0
click at [359, 151] on span "📝 CLICK HERE to fill out the membership form" at bounding box center [417, 155] width 160 height 9
drag, startPoint x: 502, startPoint y: 140, endPoint x: 346, endPoint y: 141, distance: 155.3
click at [346, 149] on p "📝 CLICK HERE to fill out the membership form" at bounding box center [506, 155] width 338 height 12
click at [434, 165] on p at bounding box center [506, 171] width 338 height 12
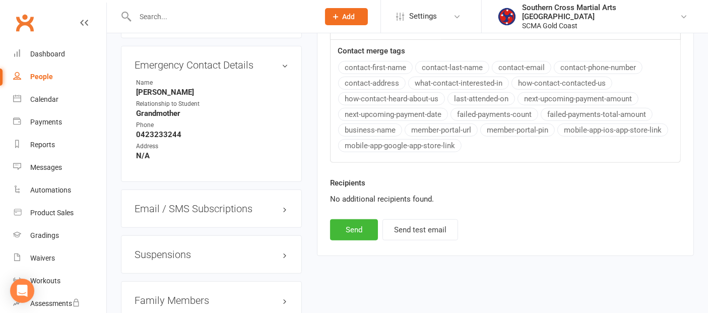
scroll to position [728, 0]
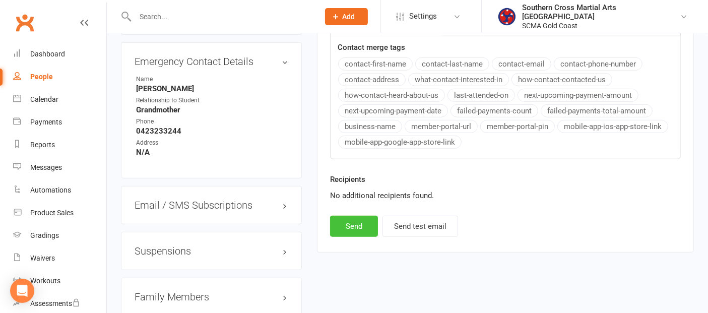
click at [345, 216] on button "Send" at bounding box center [354, 226] width 48 height 21
select select
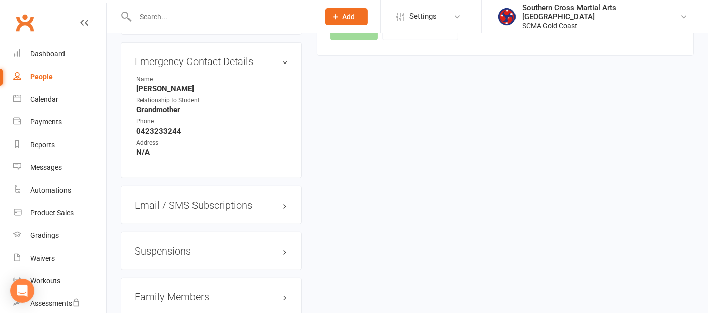
click at [51, 73] on div "People" at bounding box center [41, 77] width 23 height 8
select select "100"
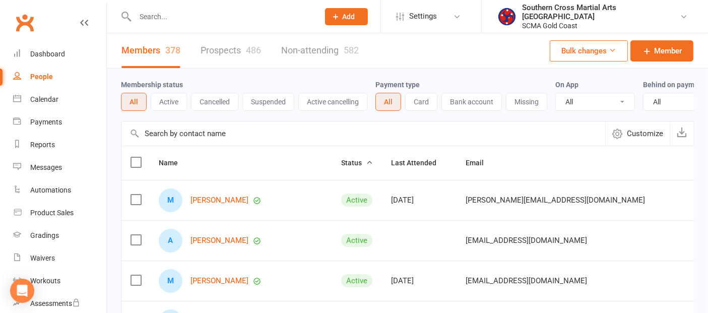
click at [193, 140] on input "text" at bounding box center [363, 133] width 484 height 24
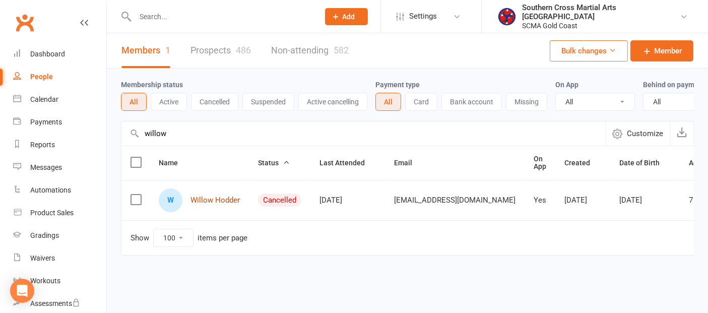
type input "willow"
click at [227, 204] on link "Willow Hodder" at bounding box center [215, 200] width 49 height 9
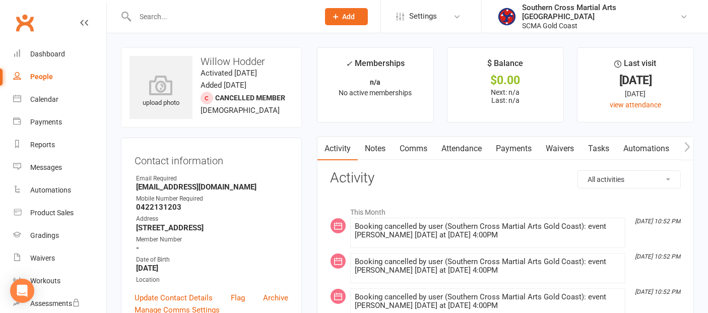
click at [515, 149] on link "Payments" at bounding box center [514, 148] width 50 height 23
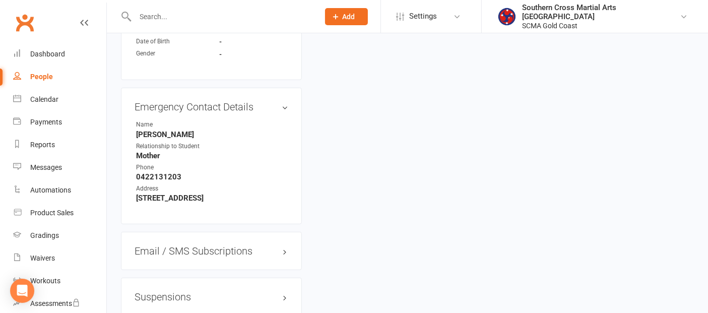
scroll to position [840, 0]
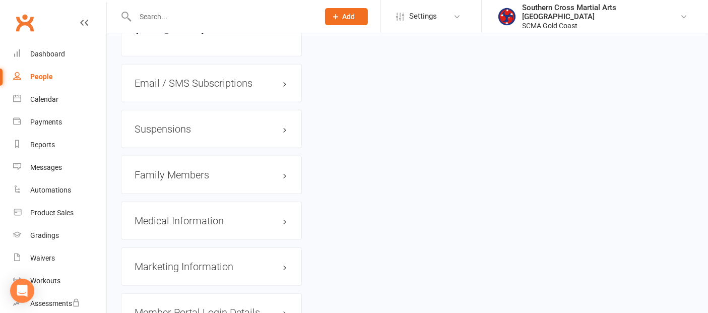
click at [173, 164] on div "Family Members" at bounding box center [211, 175] width 181 height 38
click at [172, 172] on h3 "Family Members" at bounding box center [212, 174] width 154 height 11
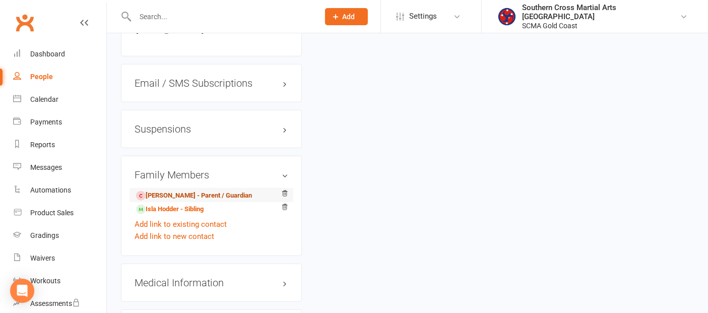
click at [174, 191] on link "[PERSON_NAME] - Parent / Guardian" at bounding box center [194, 196] width 116 height 11
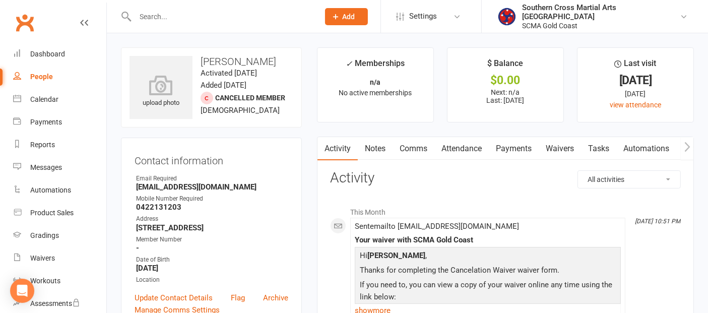
click at [510, 146] on link "Payments" at bounding box center [514, 148] width 50 height 23
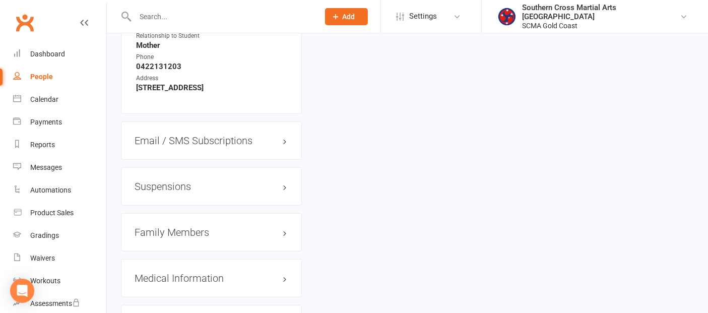
scroll to position [728, 0]
click at [189, 229] on h3 "Family Members" at bounding box center [212, 231] width 154 height 11
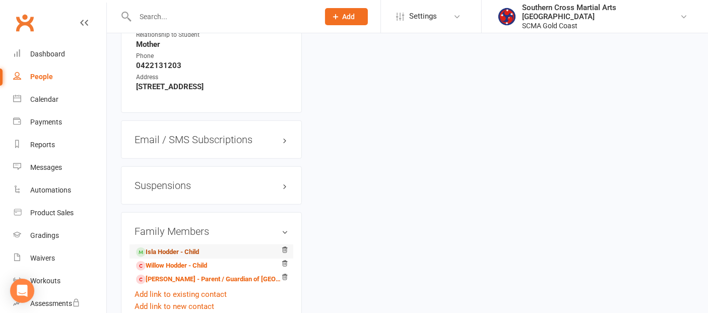
click at [186, 250] on link "Isla Hodder - Child" at bounding box center [167, 252] width 63 height 11
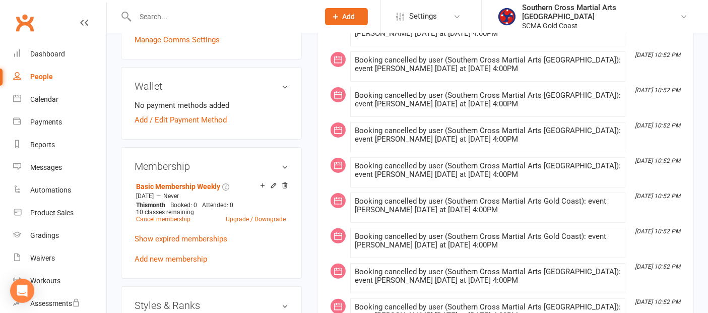
scroll to position [280, 0]
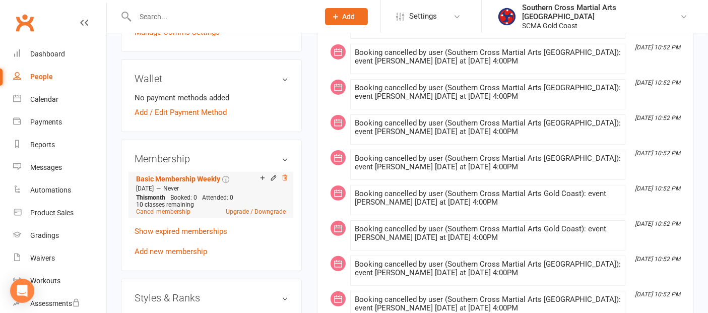
click at [285, 177] on icon at bounding box center [284, 177] width 7 height 7
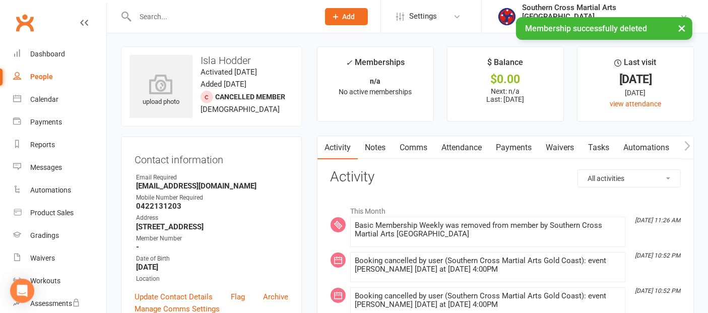
scroll to position [0, 0]
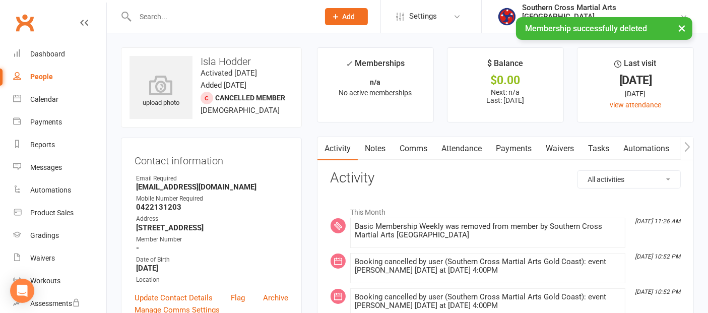
click at [508, 145] on link "Payments" at bounding box center [514, 148] width 50 height 23
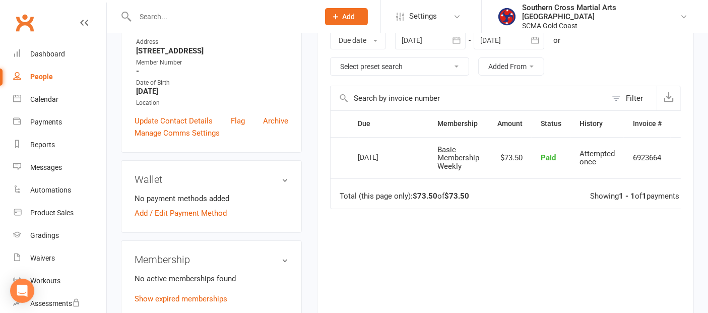
scroll to position [168, 0]
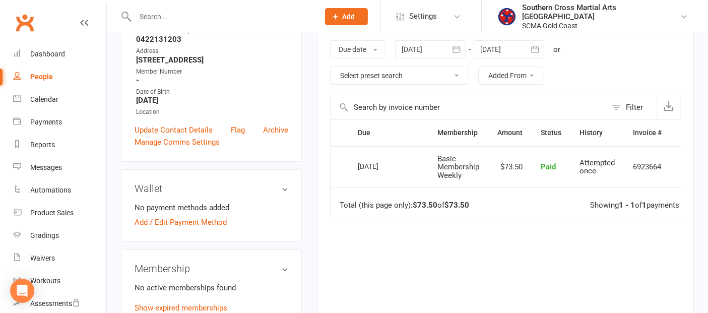
click at [522, 52] on div at bounding box center [509, 49] width 71 height 18
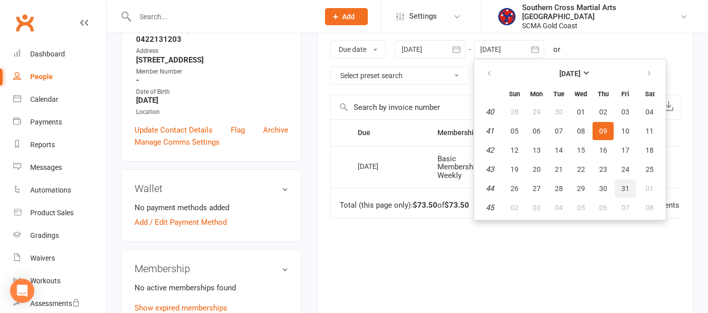
click at [628, 185] on span "31" at bounding box center [626, 189] width 8 height 8
type input "[DATE]"
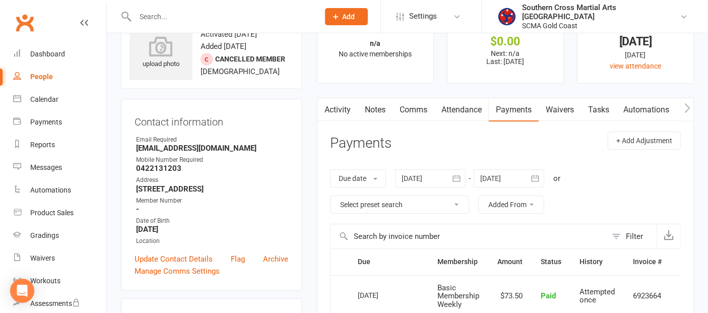
scroll to position [0, 0]
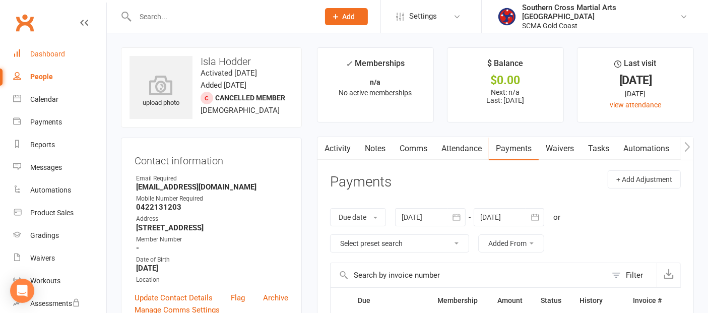
click at [53, 54] on div "Dashboard" at bounding box center [47, 54] width 35 height 8
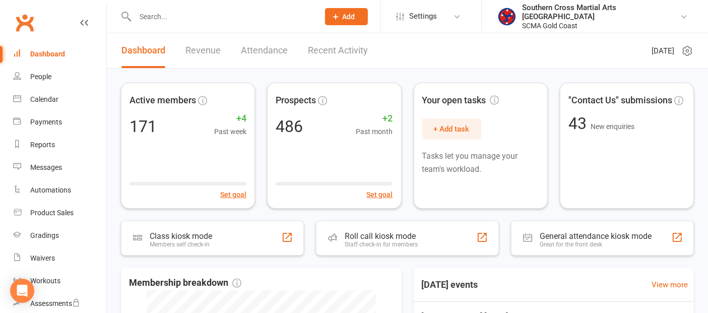
click at [55, 49] on link "Dashboard" at bounding box center [59, 54] width 93 height 23
